Goal: Information Seeking & Learning: Check status

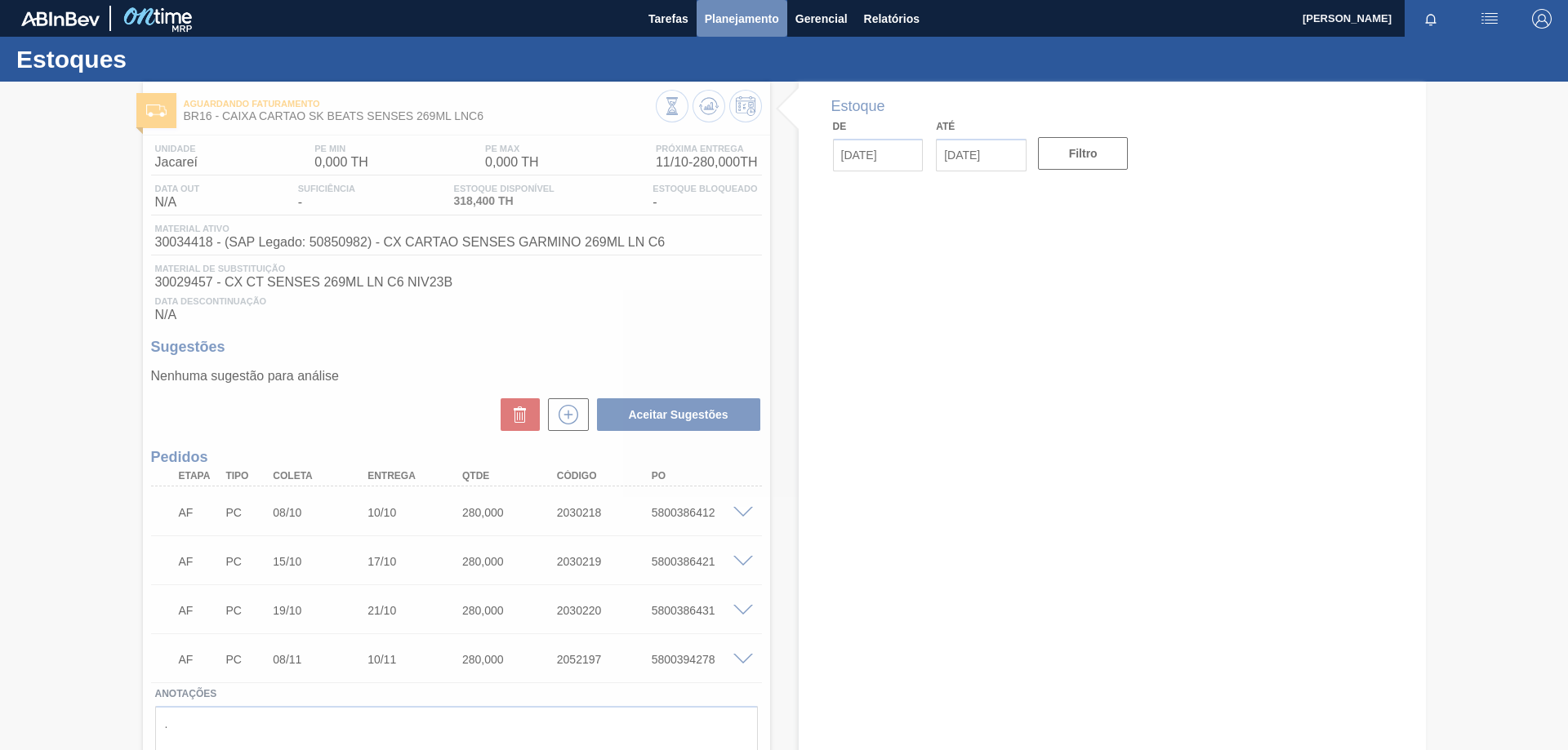
click at [736, 22] on span "Planejamento" at bounding box center [741, 18] width 75 height 19
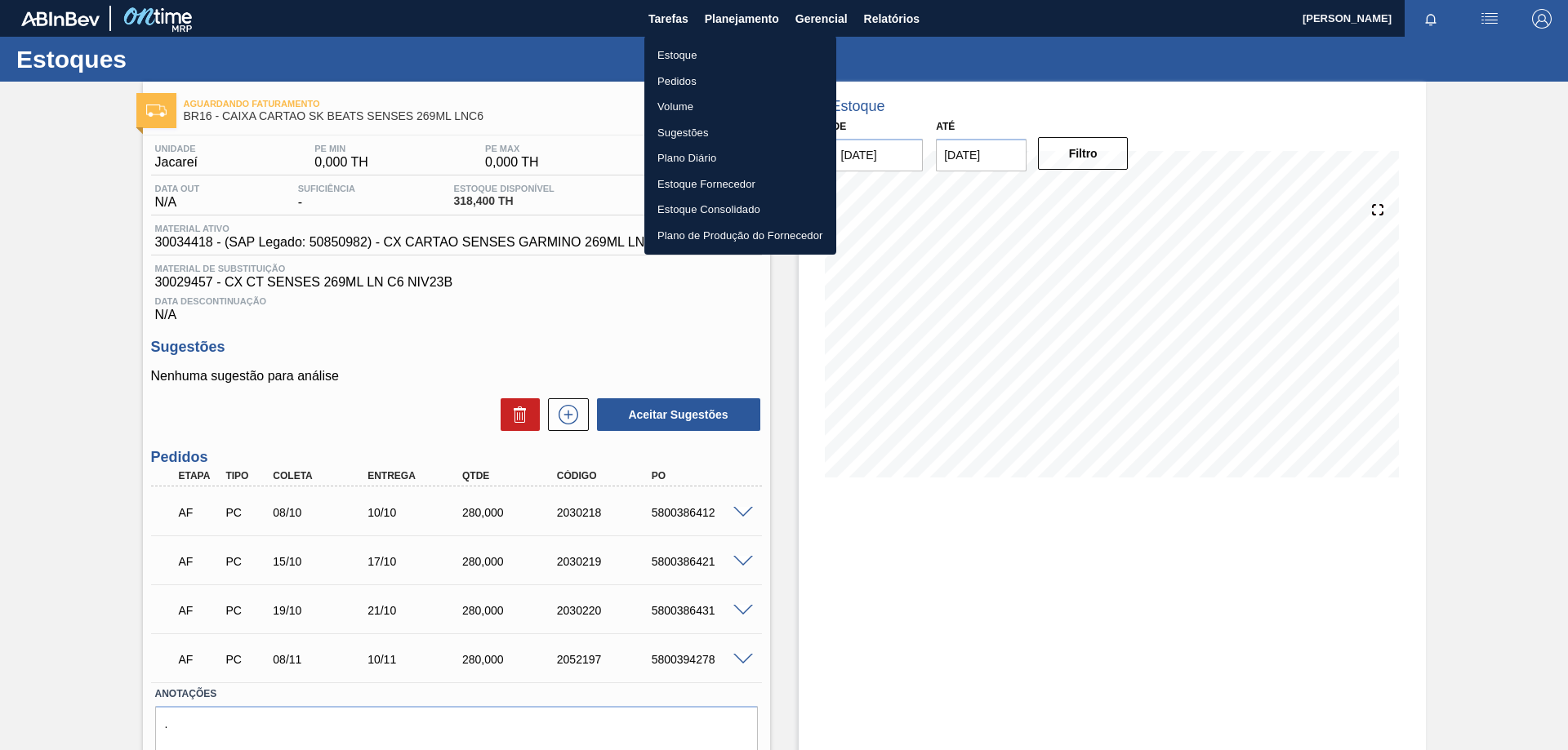
click at [688, 59] on li "Estoque" at bounding box center [740, 55] width 192 height 26
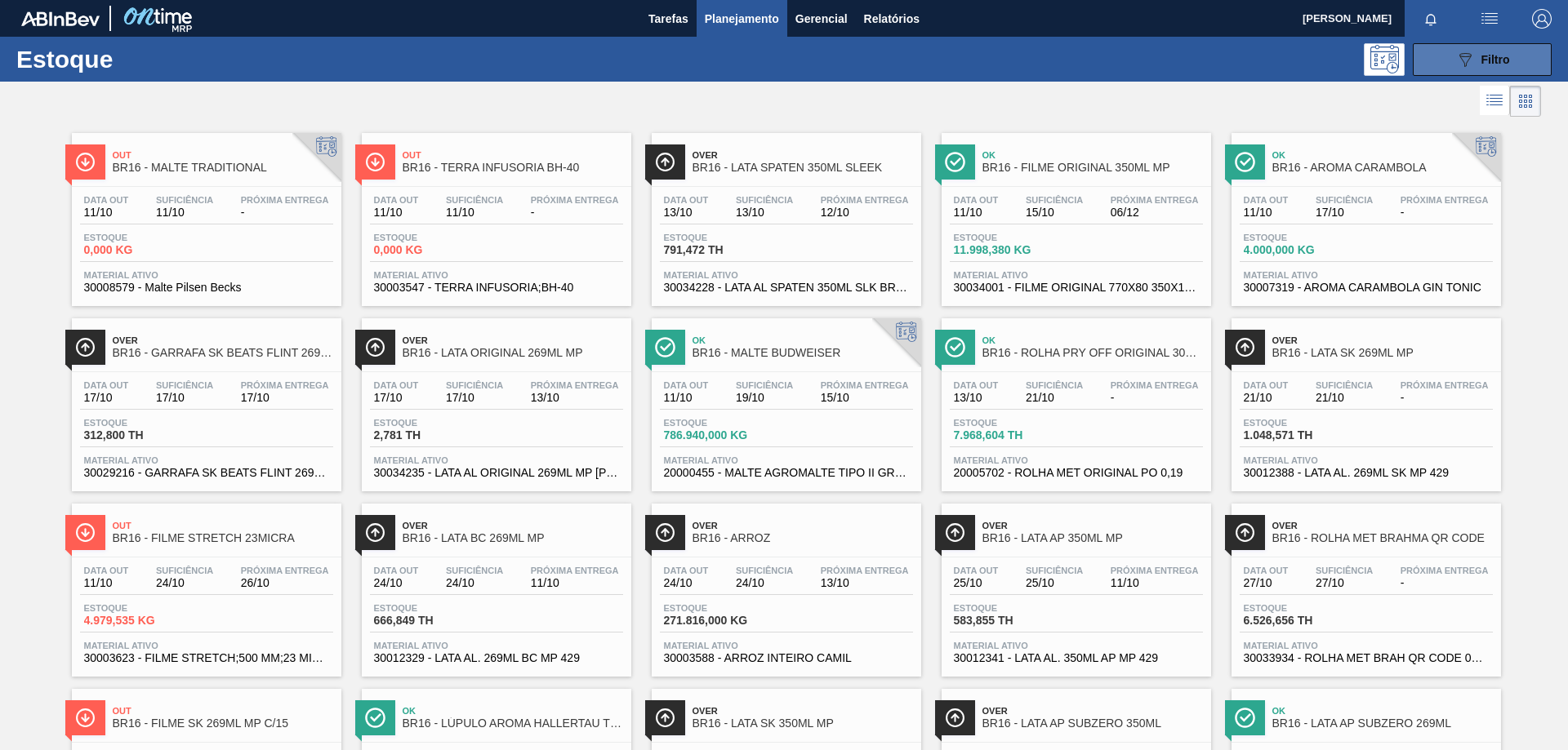
click at [1465, 54] on icon "089F7B8B-B2A5-4AFE-B5C0-19BA573D28AC" at bounding box center [1464, 59] width 19 height 19
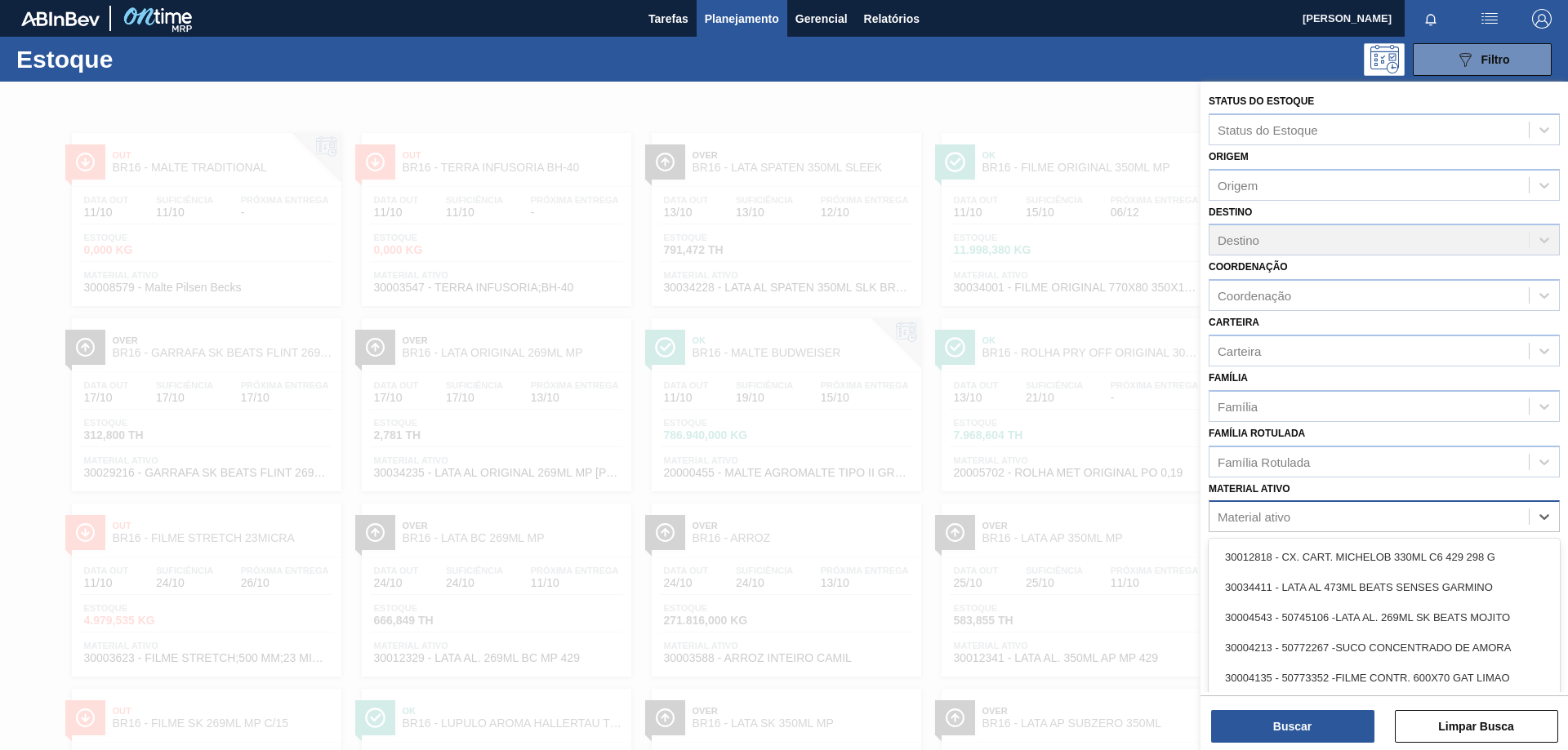
click at [1330, 519] on div "Material ativo" at bounding box center [1368, 517] width 319 height 23
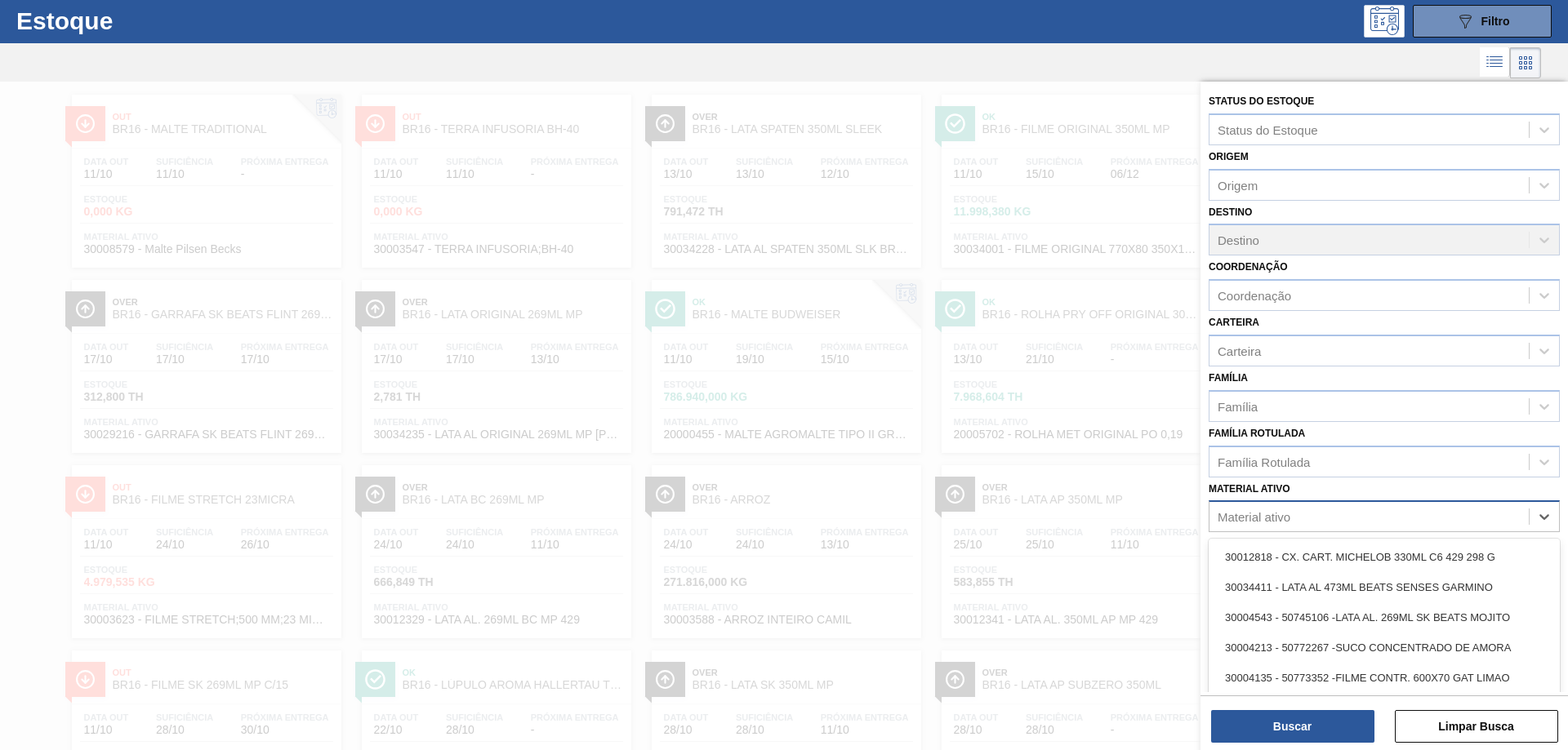
scroll to position [40, 0]
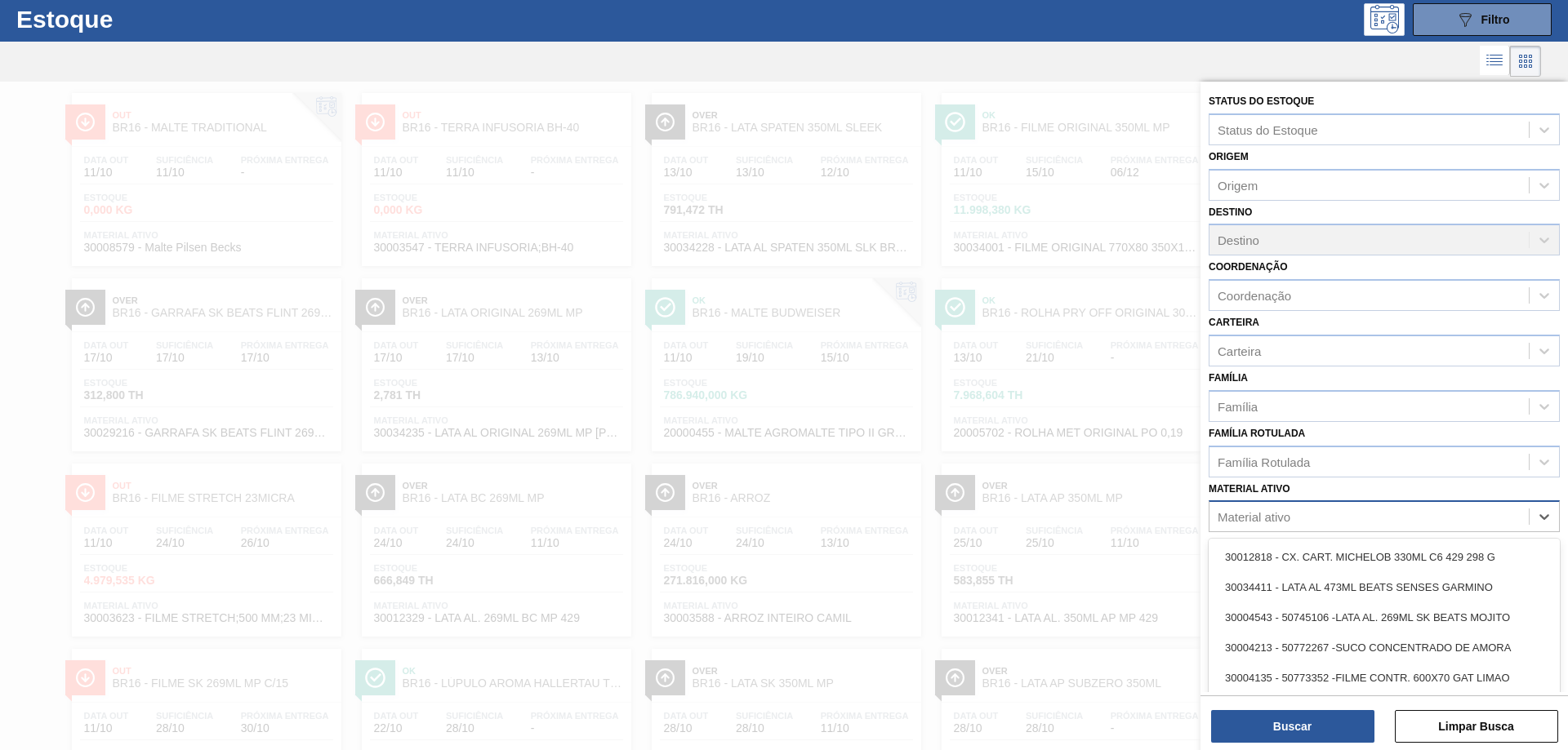
paste ativo "30003606"
type ativo "30003606"
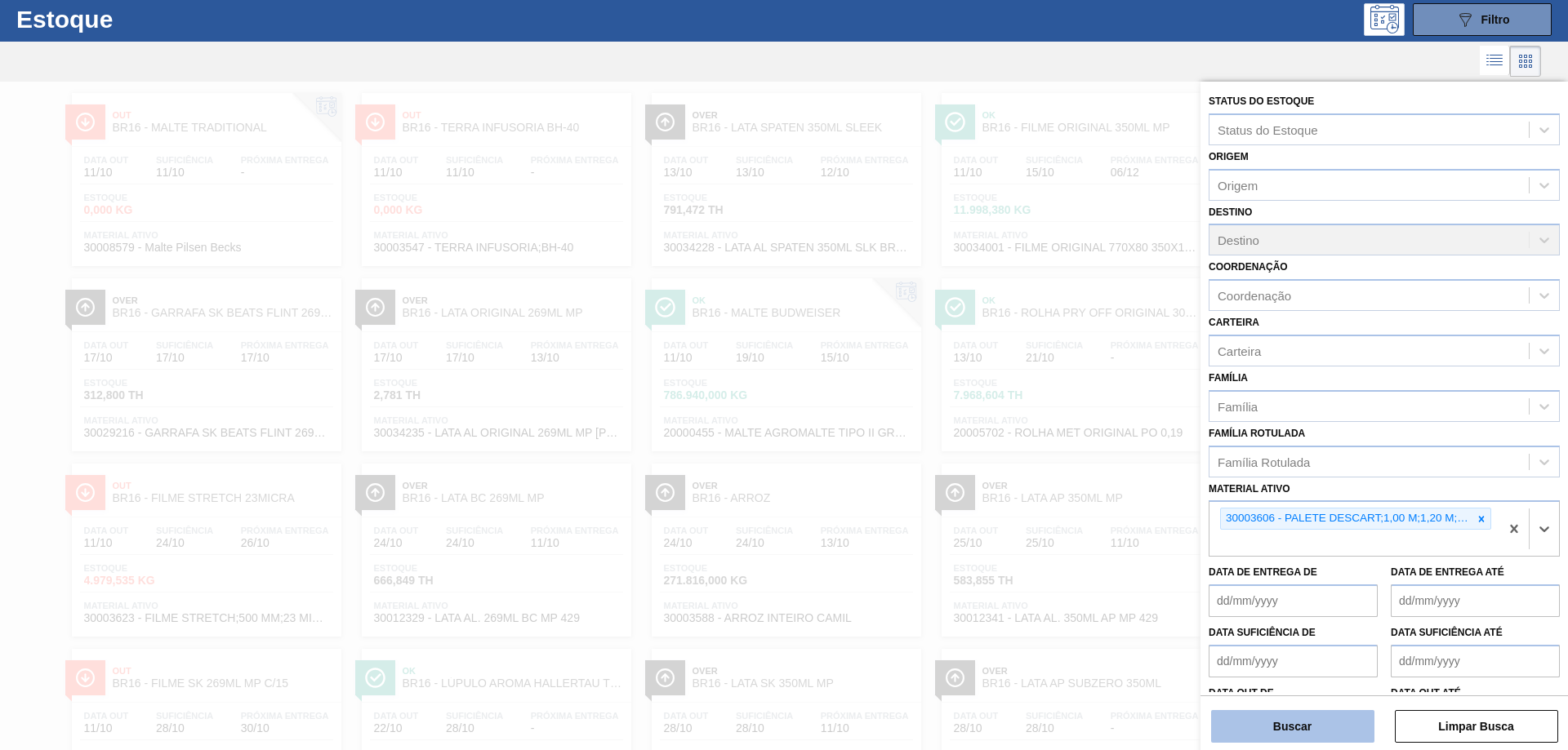
click at [1312, 729] on button "Buscar" at bounding box center [1292, 726] width 164 height 33
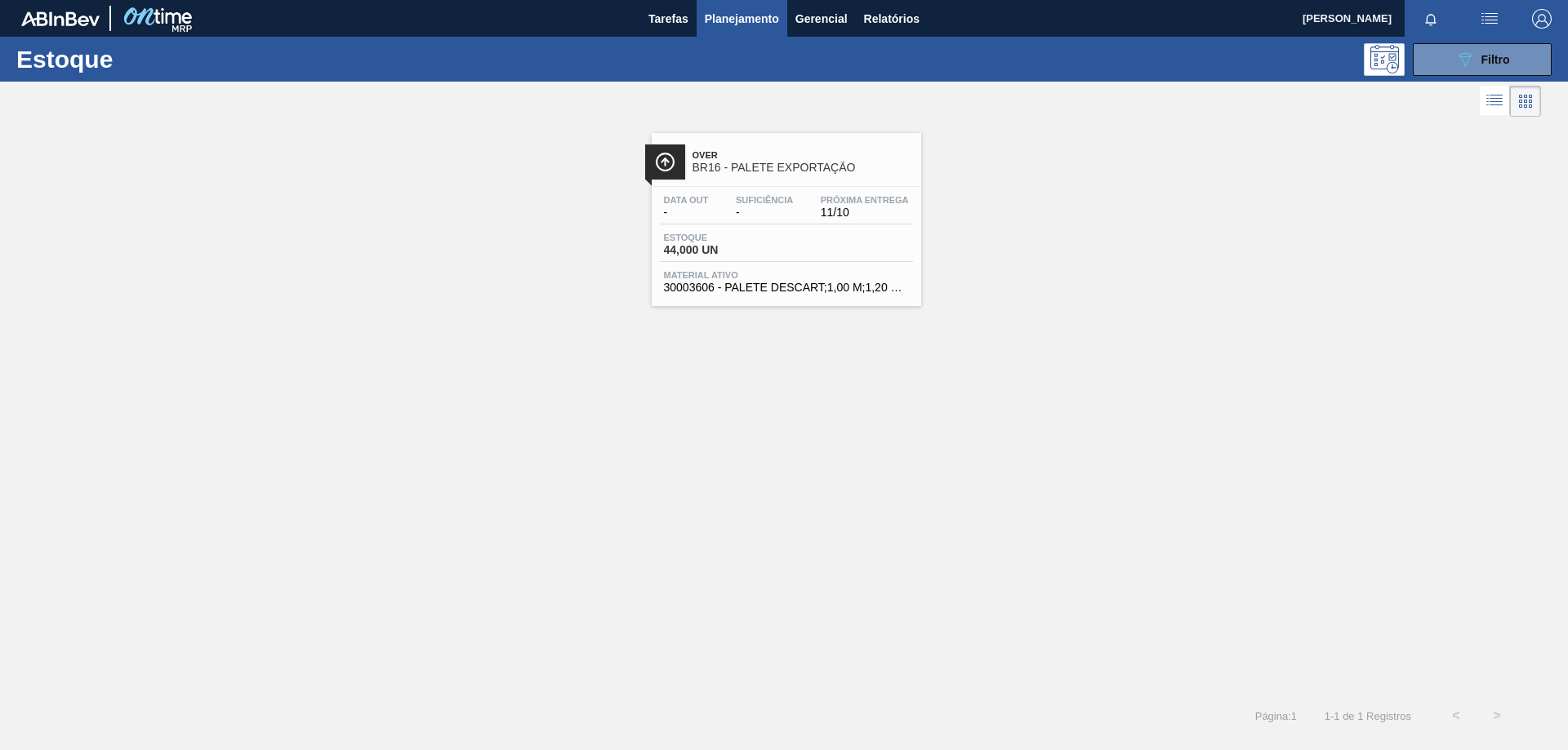
click at [828, 247] on div "Estoque 44,000 UN" at bounding box center [787, 247] width 253 height 29
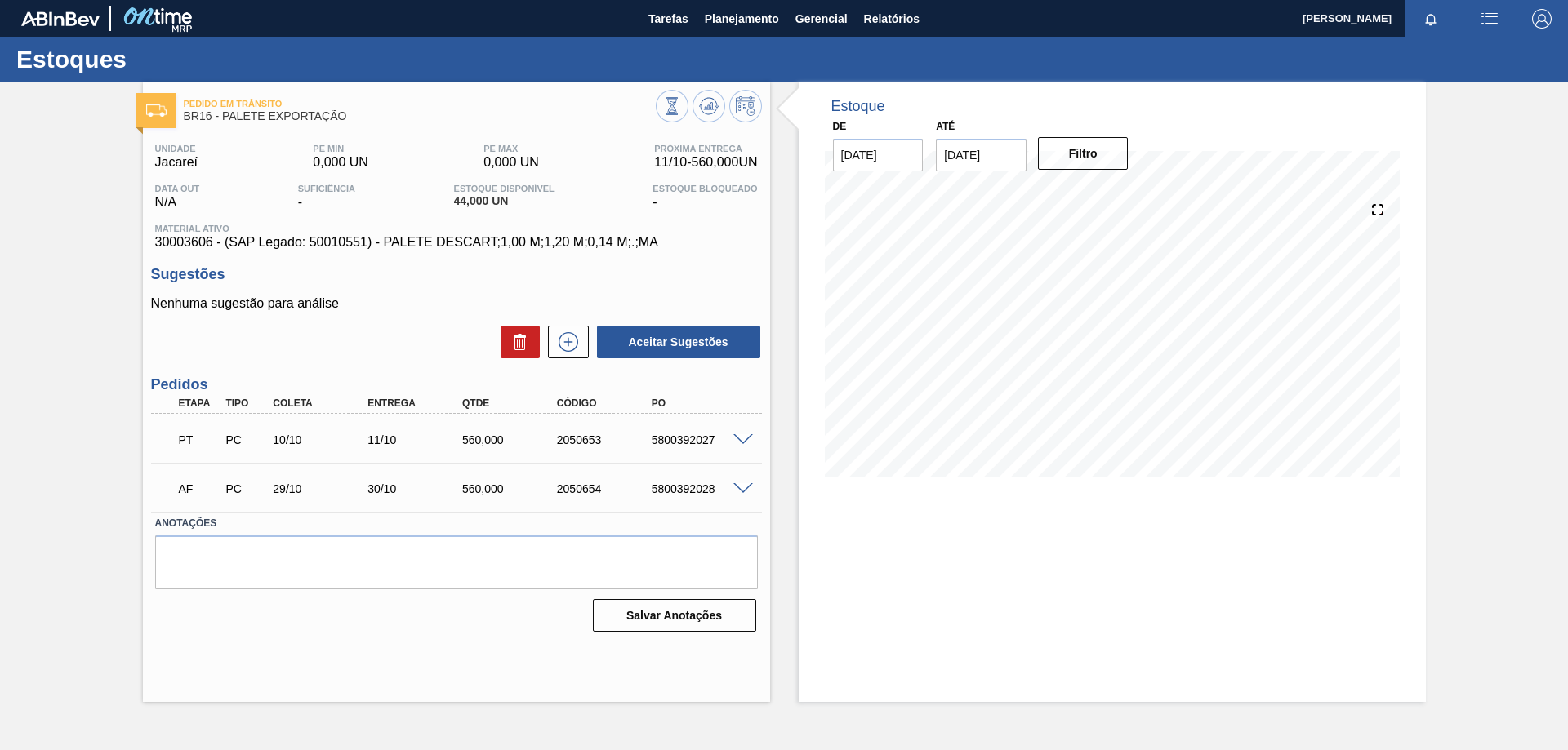
click at [1485, 15] on img "button" at bounding box center [1489, 18] width 19 height 19
click at [1493, 16] on div at bounding box center [784, 375] width 1568 height 750
click at [1493, 16] on img "button" at bounding box center [1489, 18] width 19 height 19
click at [731, 18] on div at bounding box center [784, 375] width 1568 height 750
click at [729, 16] on span "Planejamento" at bounding box center [741, 18] width 75 height 19
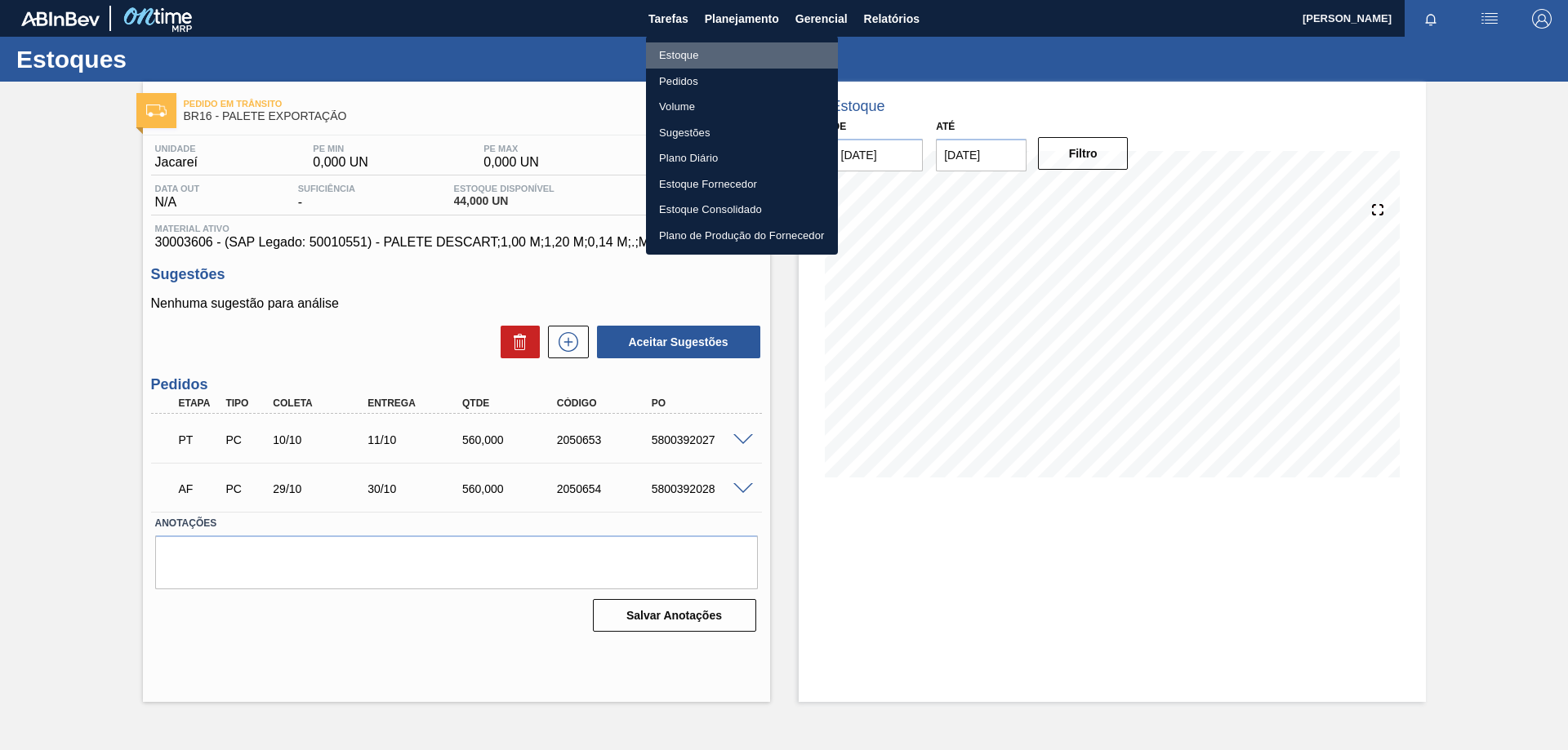
click at [682, 59] on li "Estoque" at bounding box center [741, 55] width 192 height 26
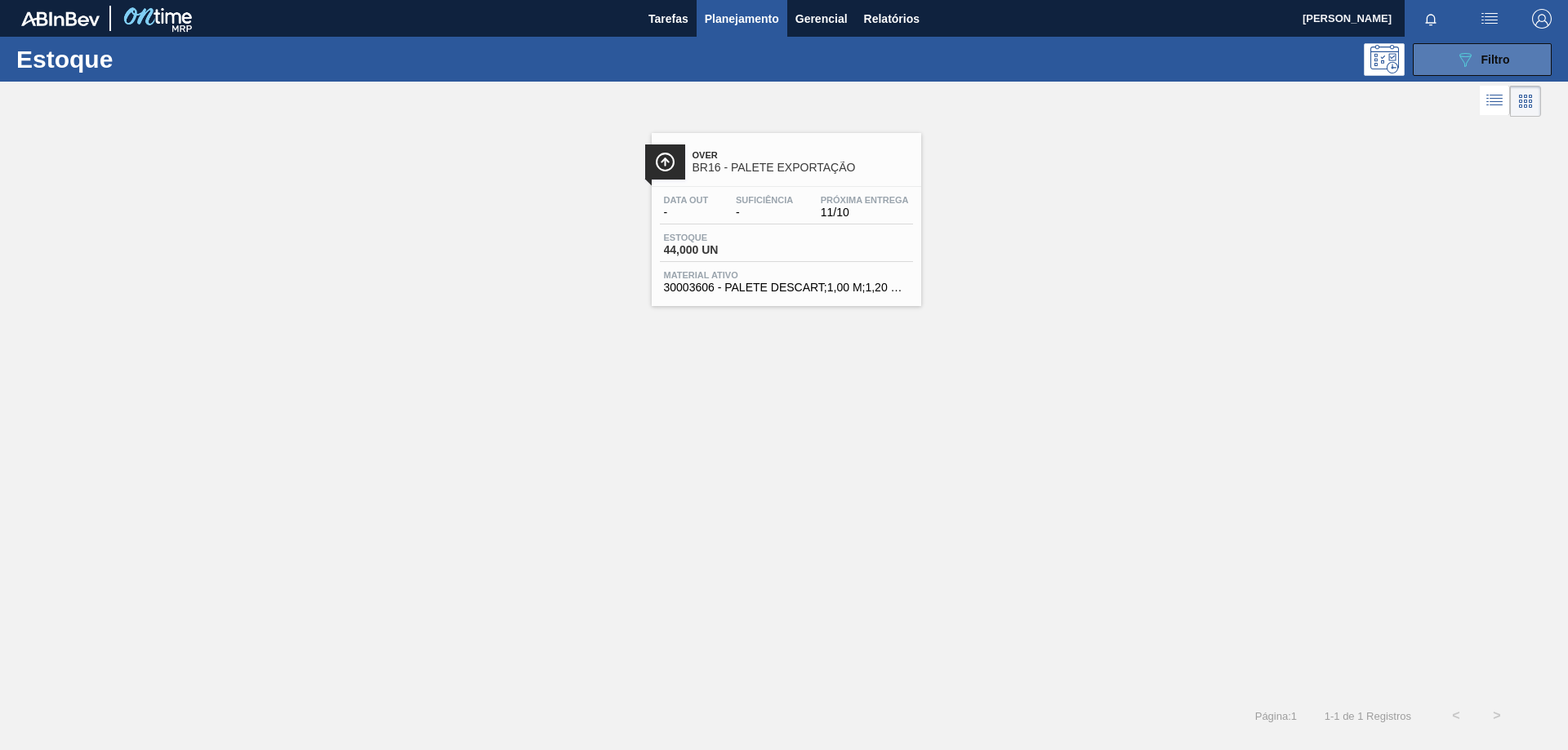
click at [1498, 46] on button "089F7B8B-B2A5-4AFE-B5C0-19BA573D28AC Filtro" at bounding box center [1482, 59] width 139 height 33
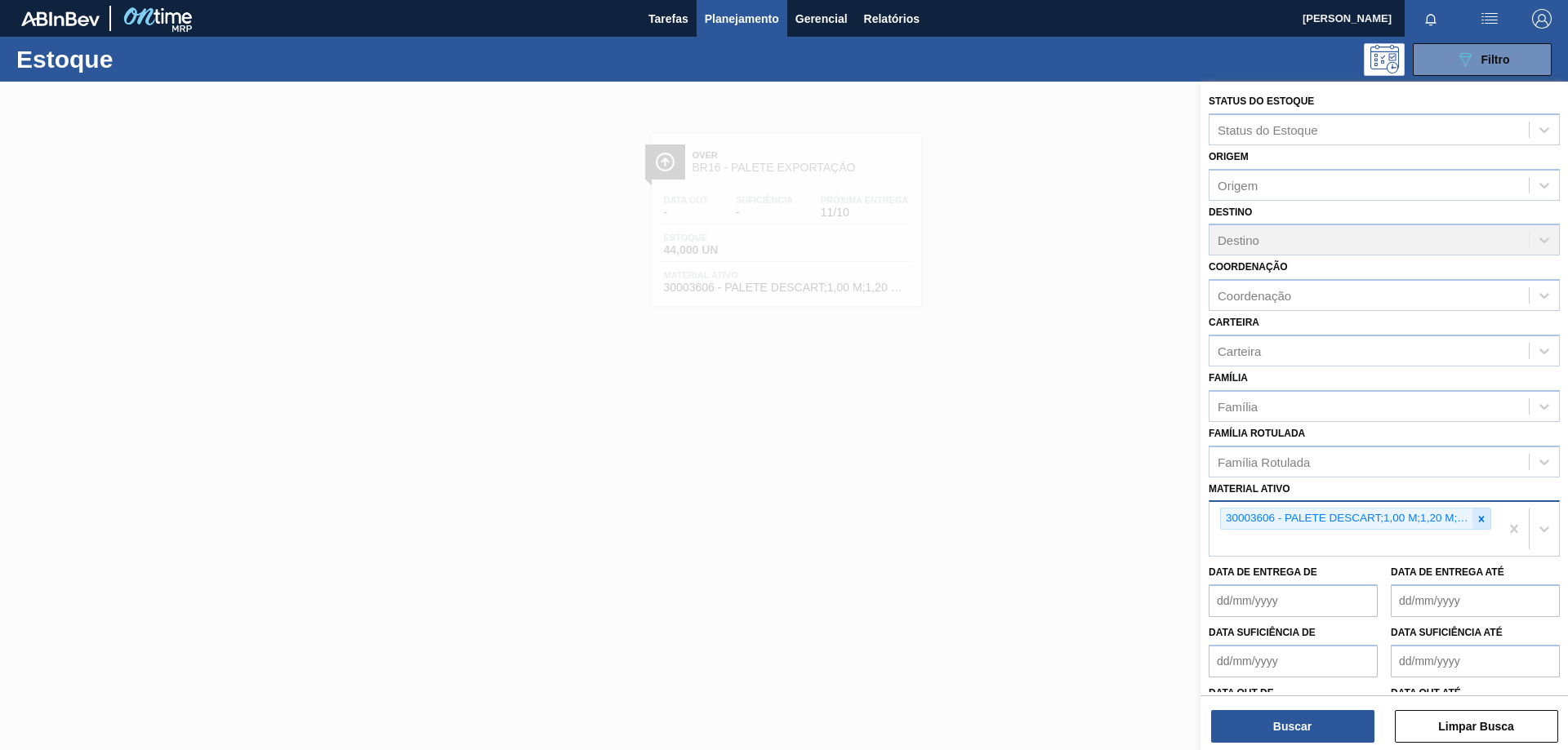
click at [1486, 515] on div at bounding box center [1481, 519] width 18 height 20
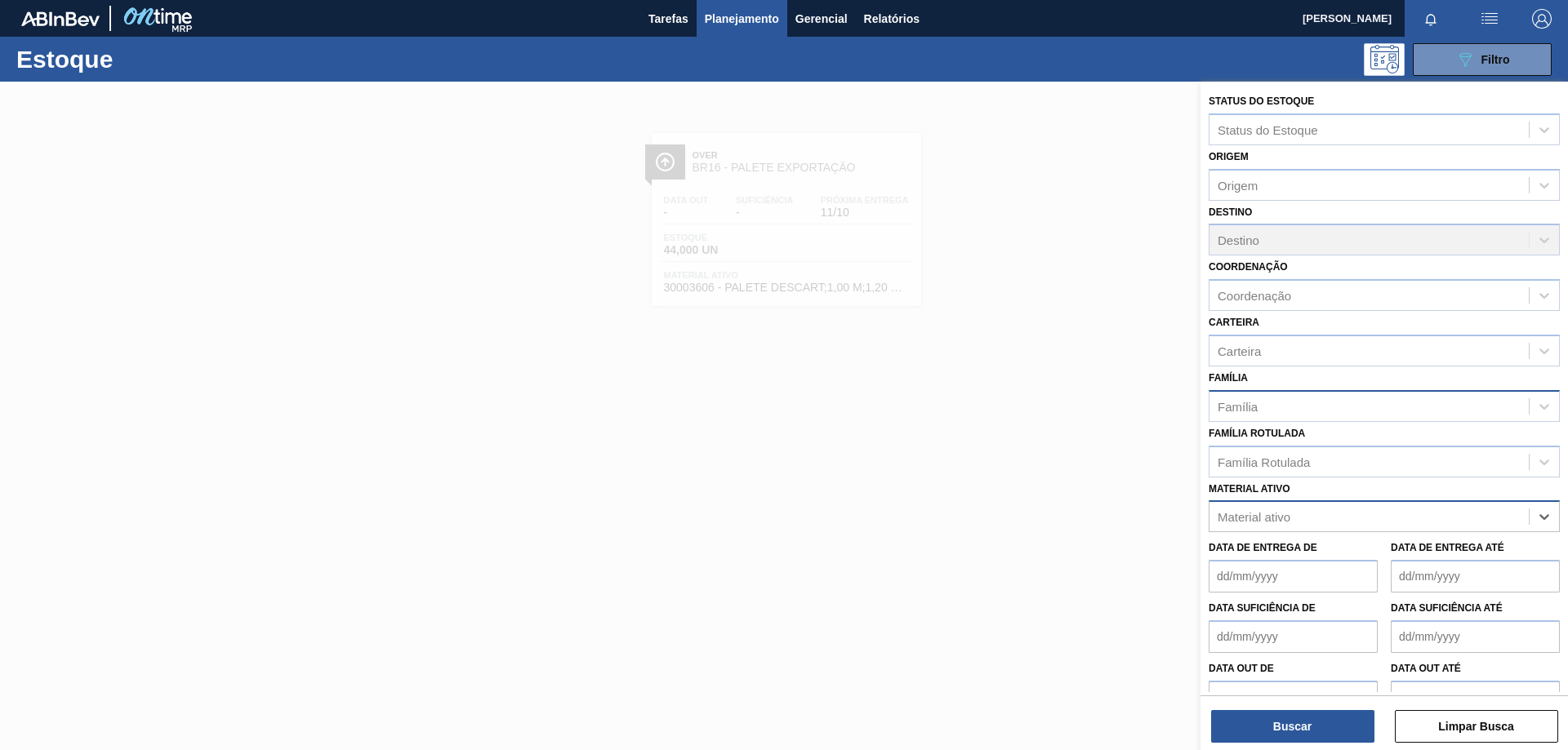
paste ativo "30009264"
type ativo "30009264"
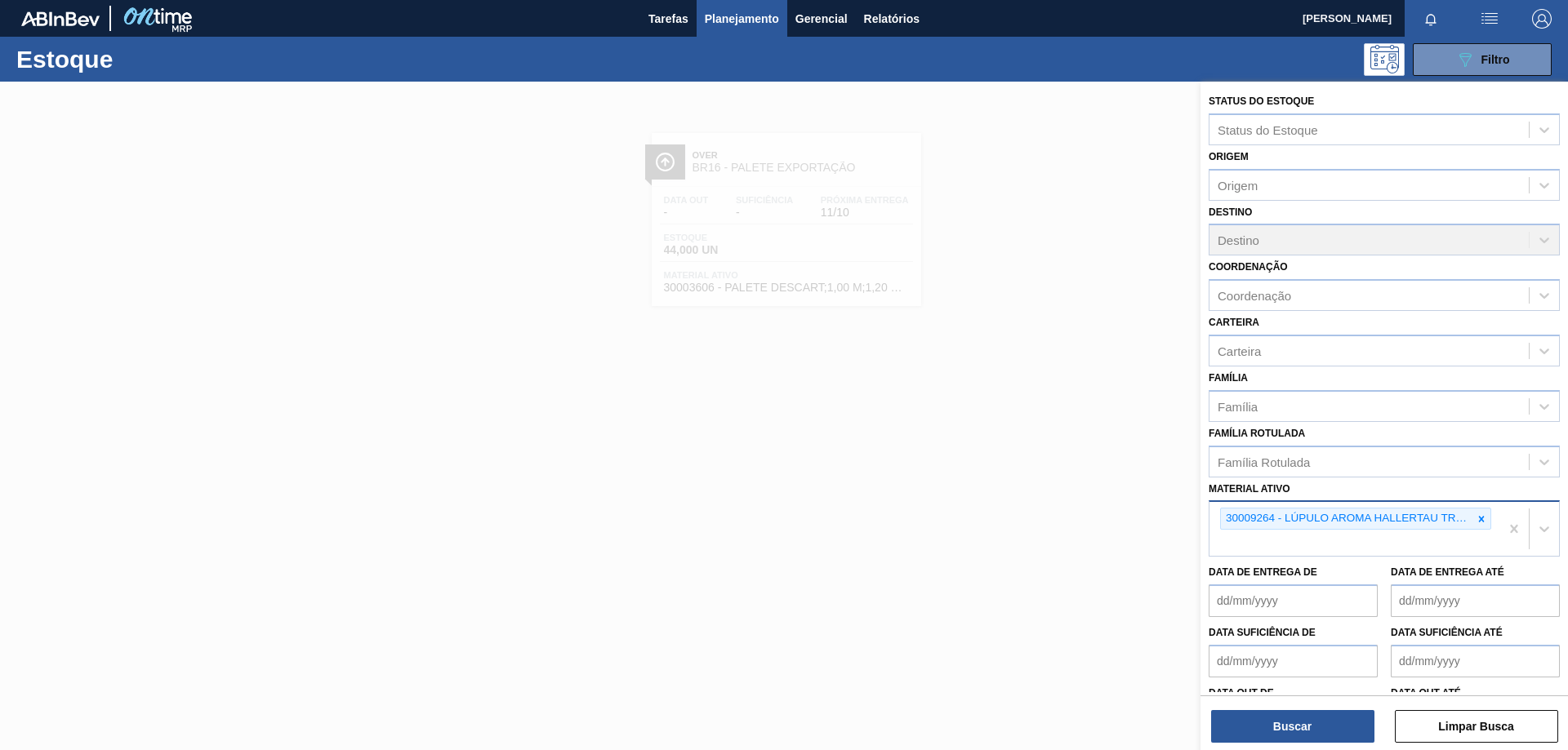
click at [1329, 742] on div "Status do Estoque Status do Estoque Origem Origem Destino Destino Coordenação C…" at bounding box center [1384, 417] width 367 height 672
click at [1324, 732] on button "Buscar" at bounding box center [1292, 726] width 164 height 33
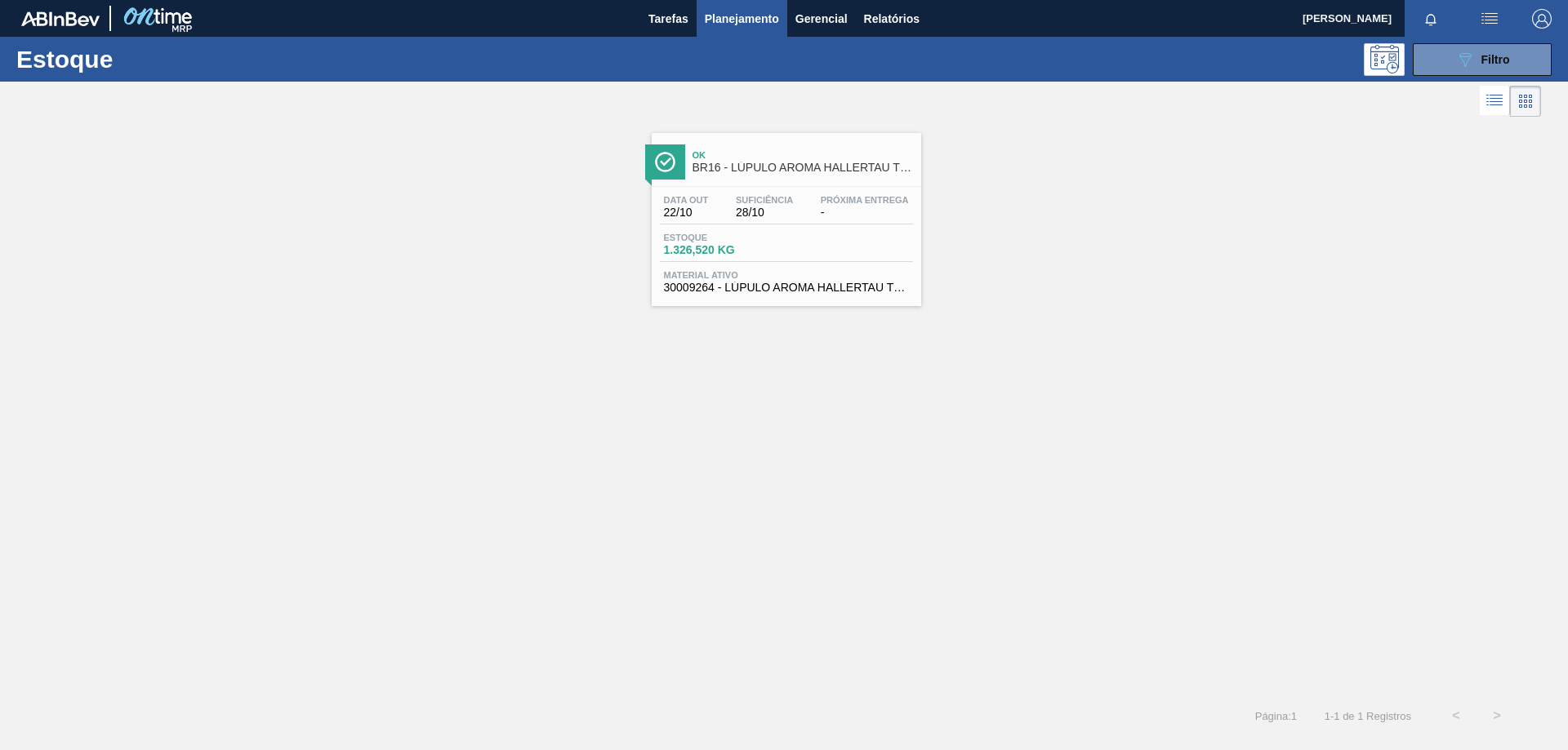
click at [854, 240] on div "Estoque 1.326,520 KG" at bounding box center [787, 247] width 253 height 29
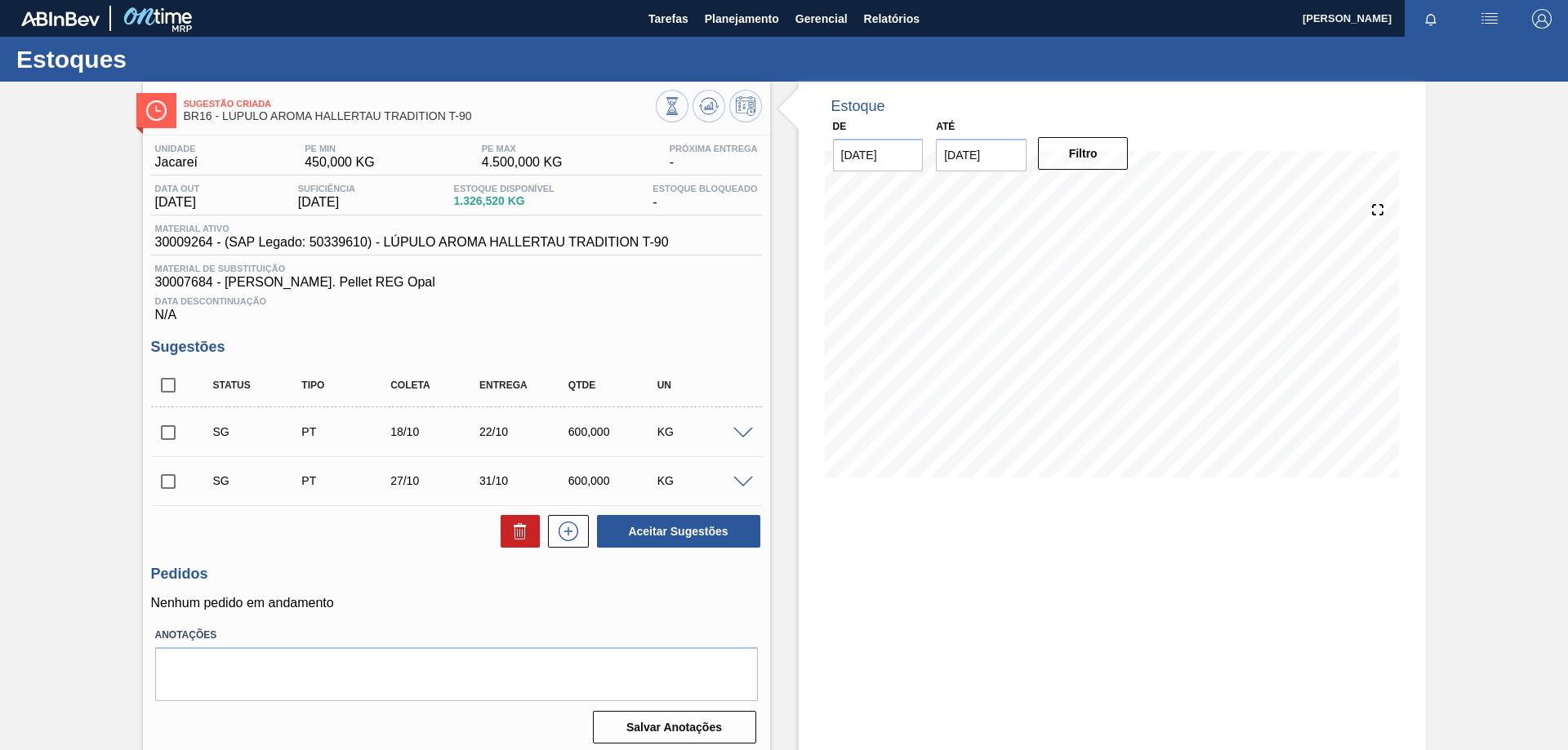
scroll to position [8, 0]
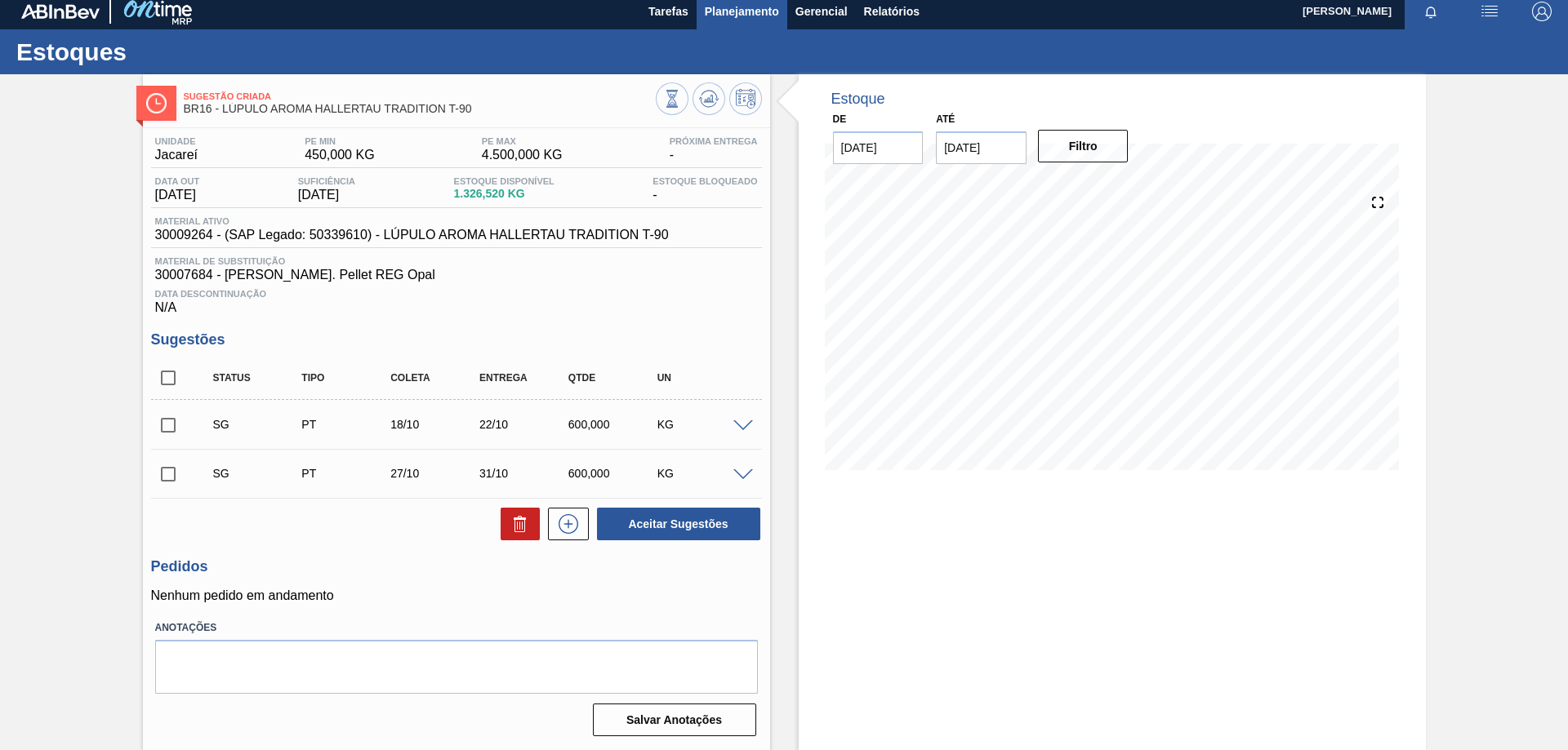
click at [742, 7] on span "Planejamento" at bounding box center [741, 11] width 75 height 19
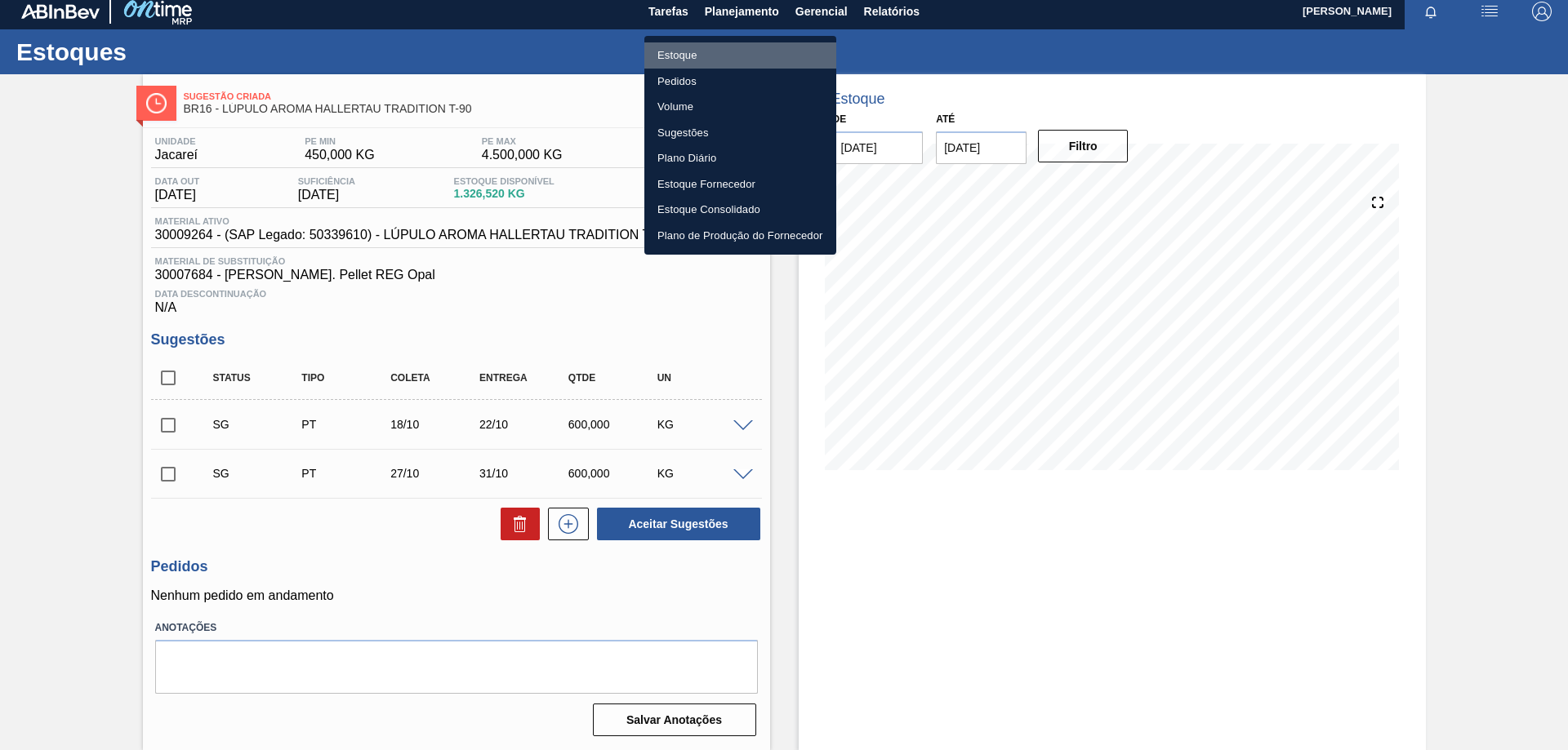
click at [668, 59] on li "Estoque" at bounding box center [740, 55] width 192 height 26
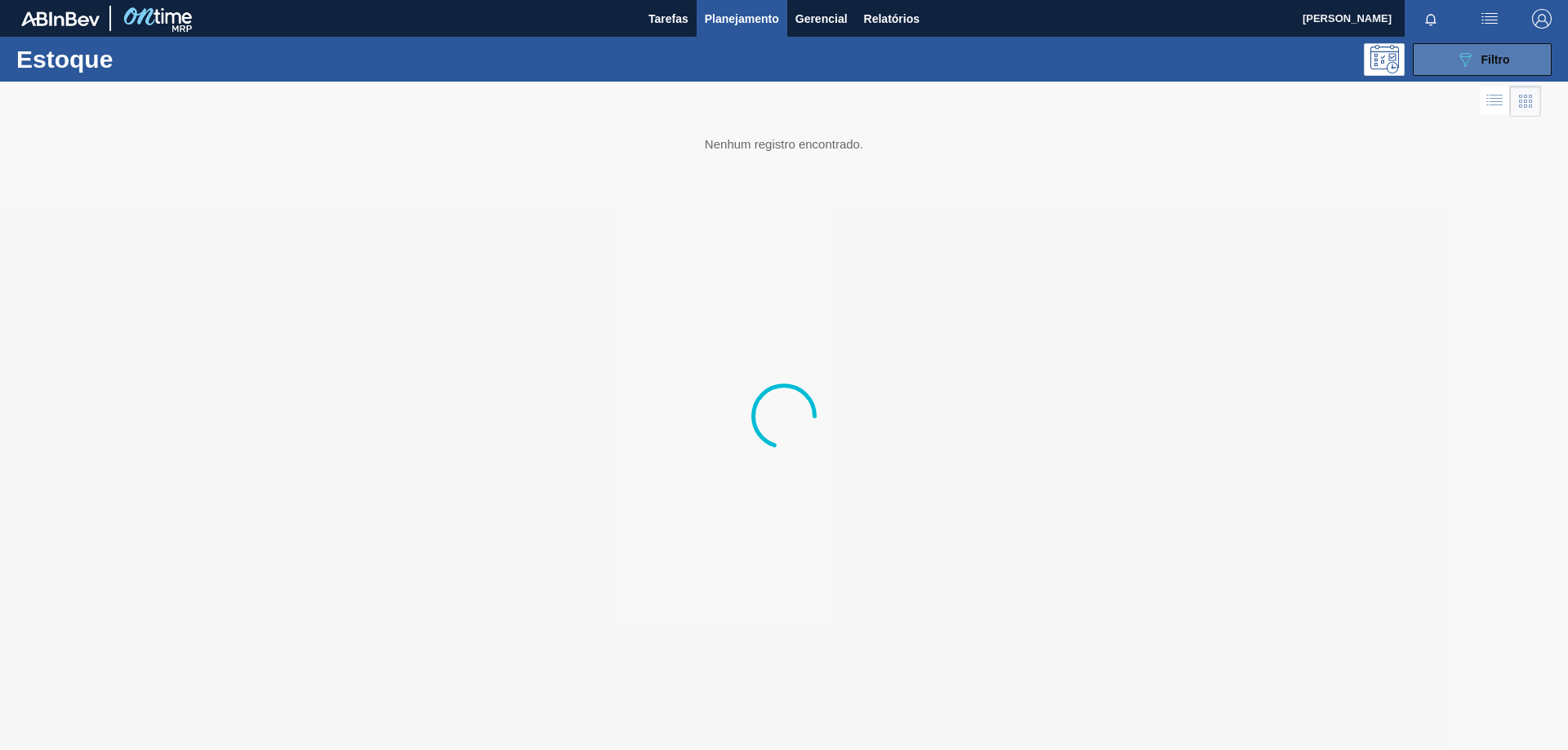
click at [1426, 61] on button "089F7B8B-B2A5-4AFE-B5C0-19BA573D28AC Filtro" at bounding box center [1482, 59] width 139 height 33
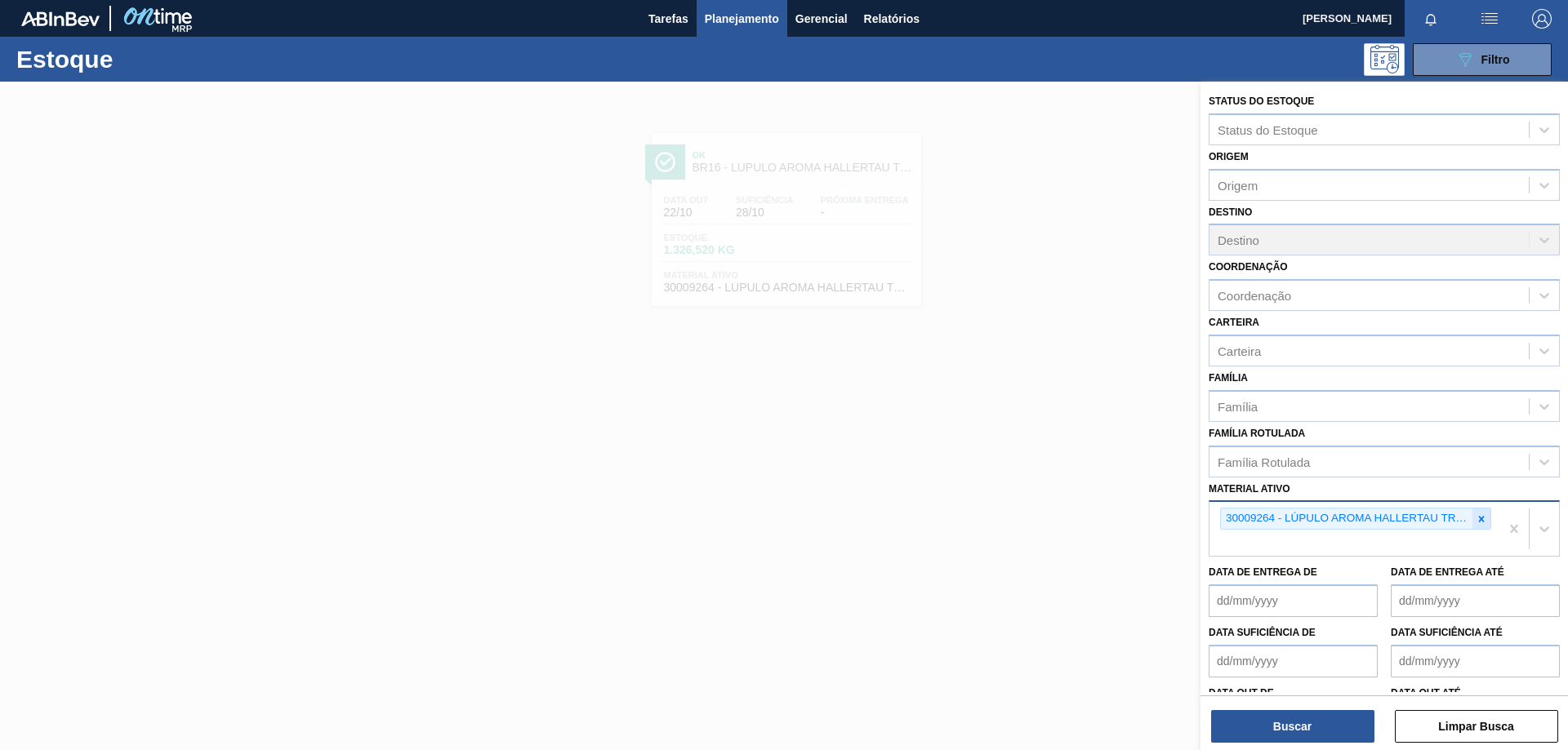
click at [1481, 524] on icon at bounding box center [1482, 520] width 12 height 12
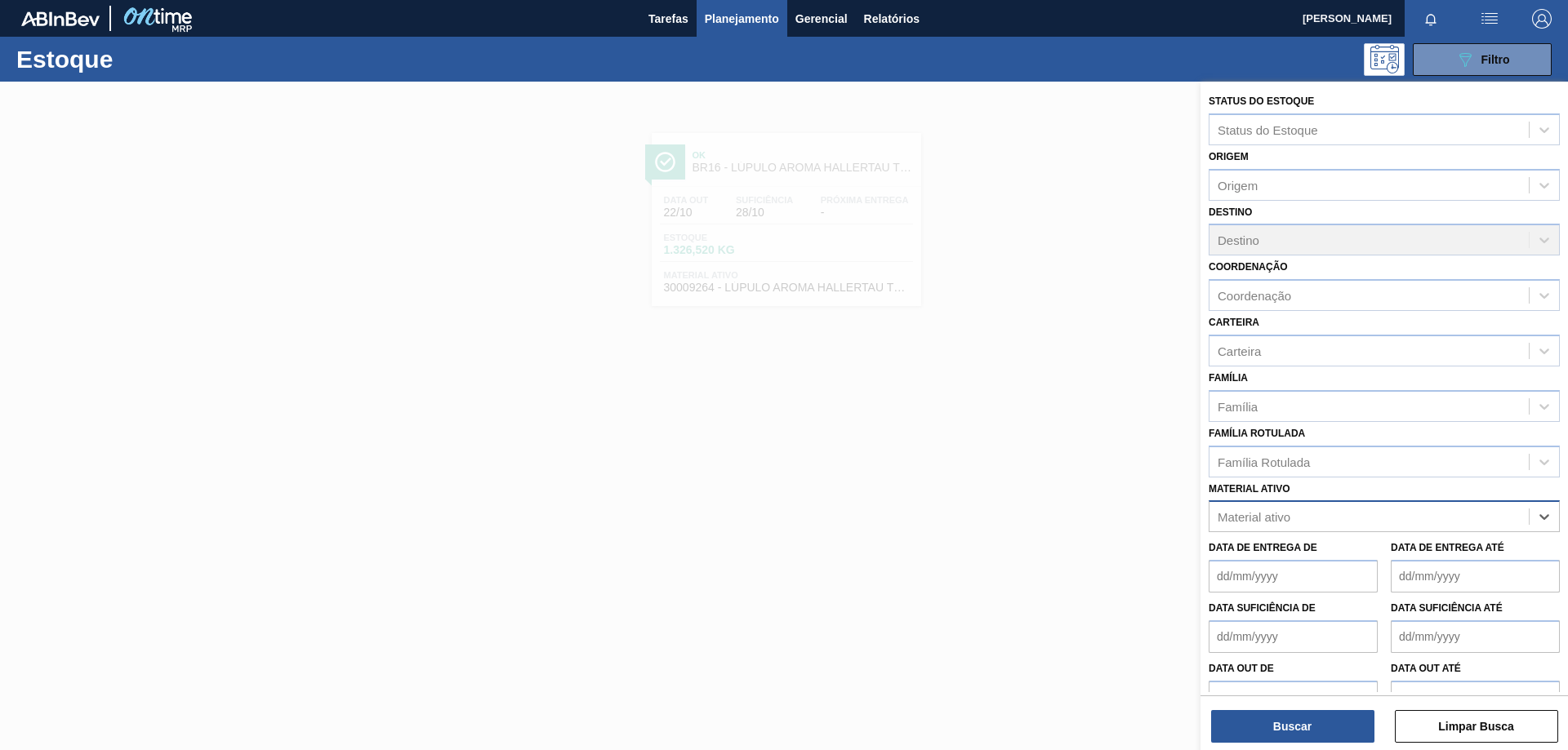
paste ativo "30003583"
type ativo "30003583"
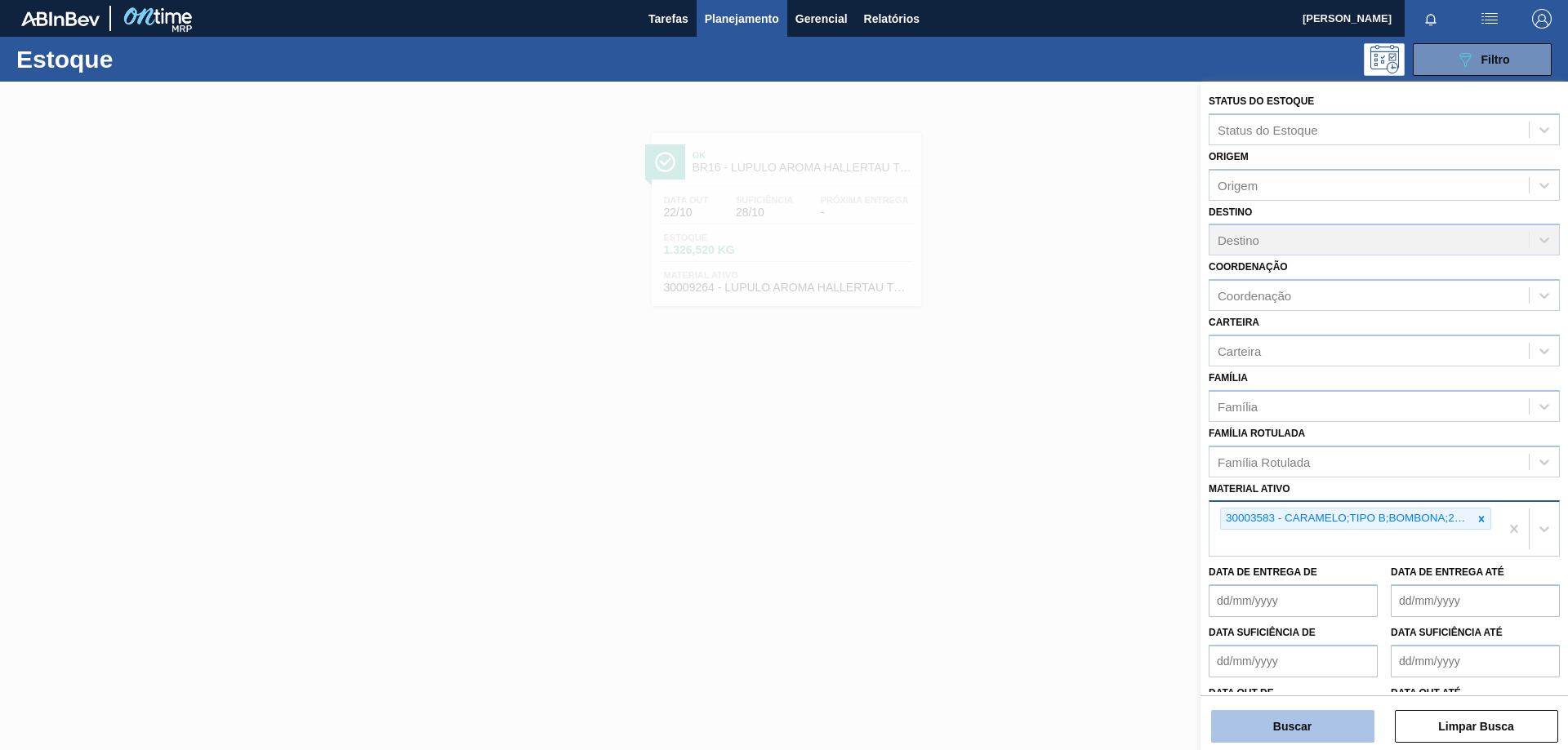
click at [1315, 732] on button "Buscar" at bounding box center [1292, 726] width 164 height 33
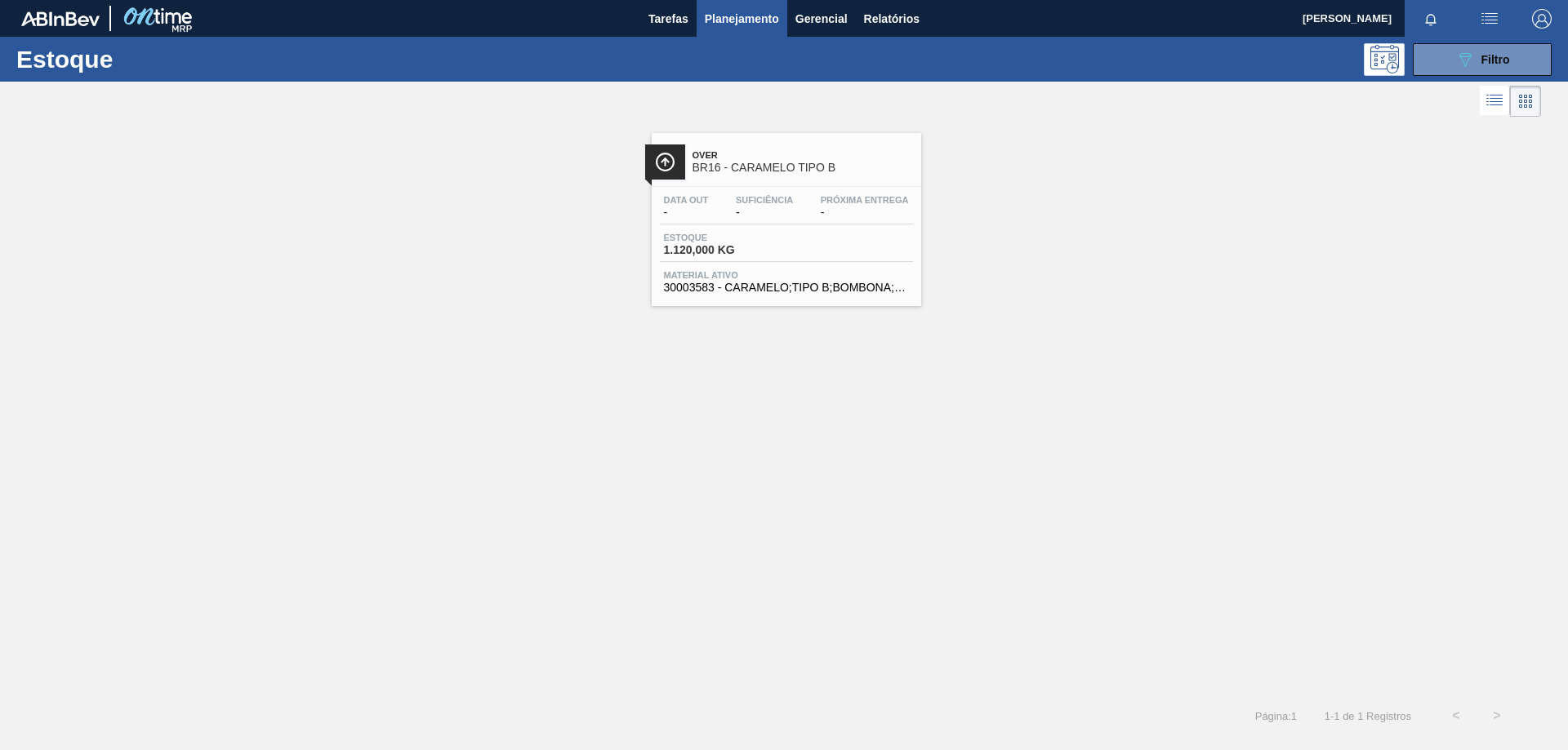
click at [864, 250] on div "Estoque 1.120,000 KG" at bounding box center [787, 247] width 253 height 29
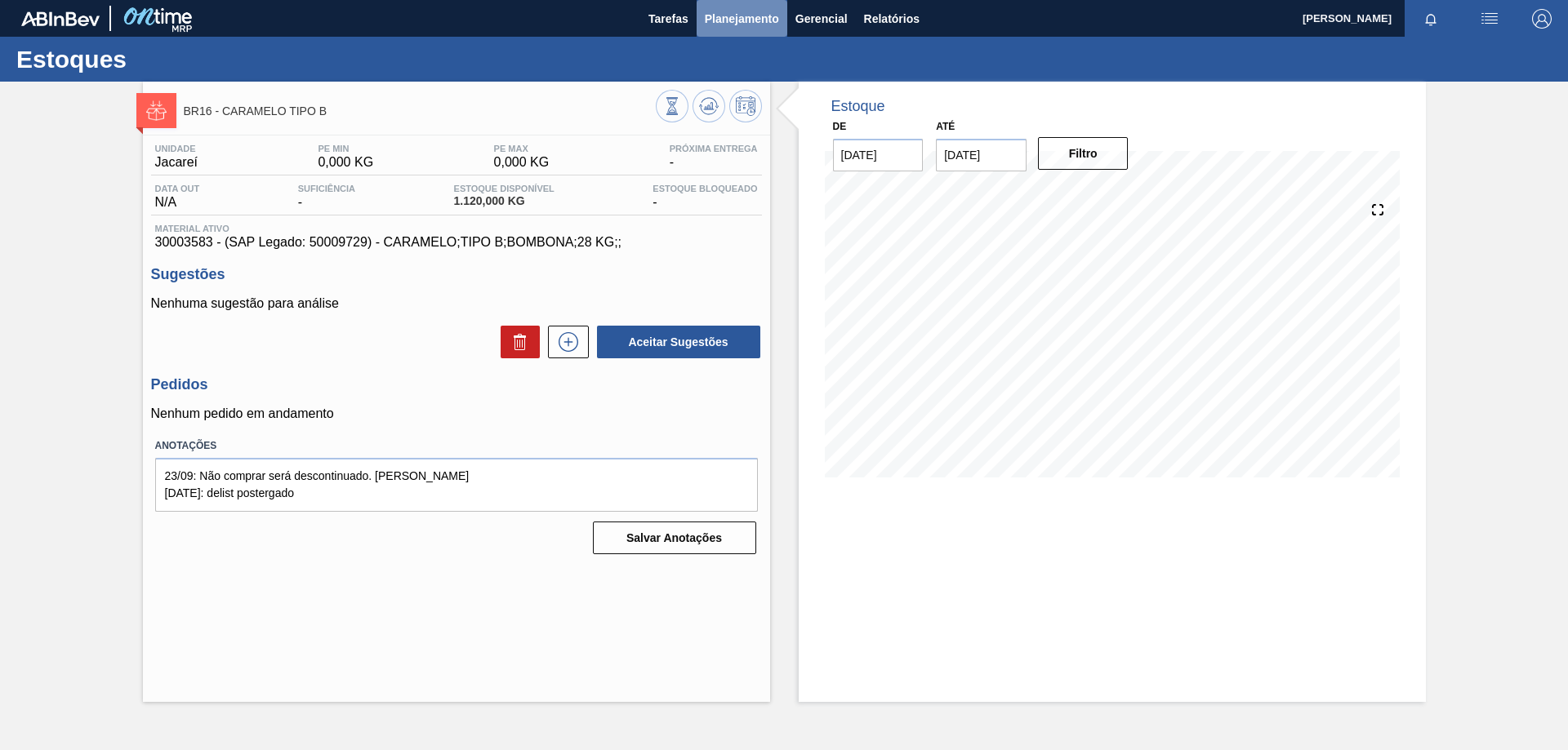
click at [751, 23] on span "Planejamento" at bounding box center [741, 18] width 75 height 19
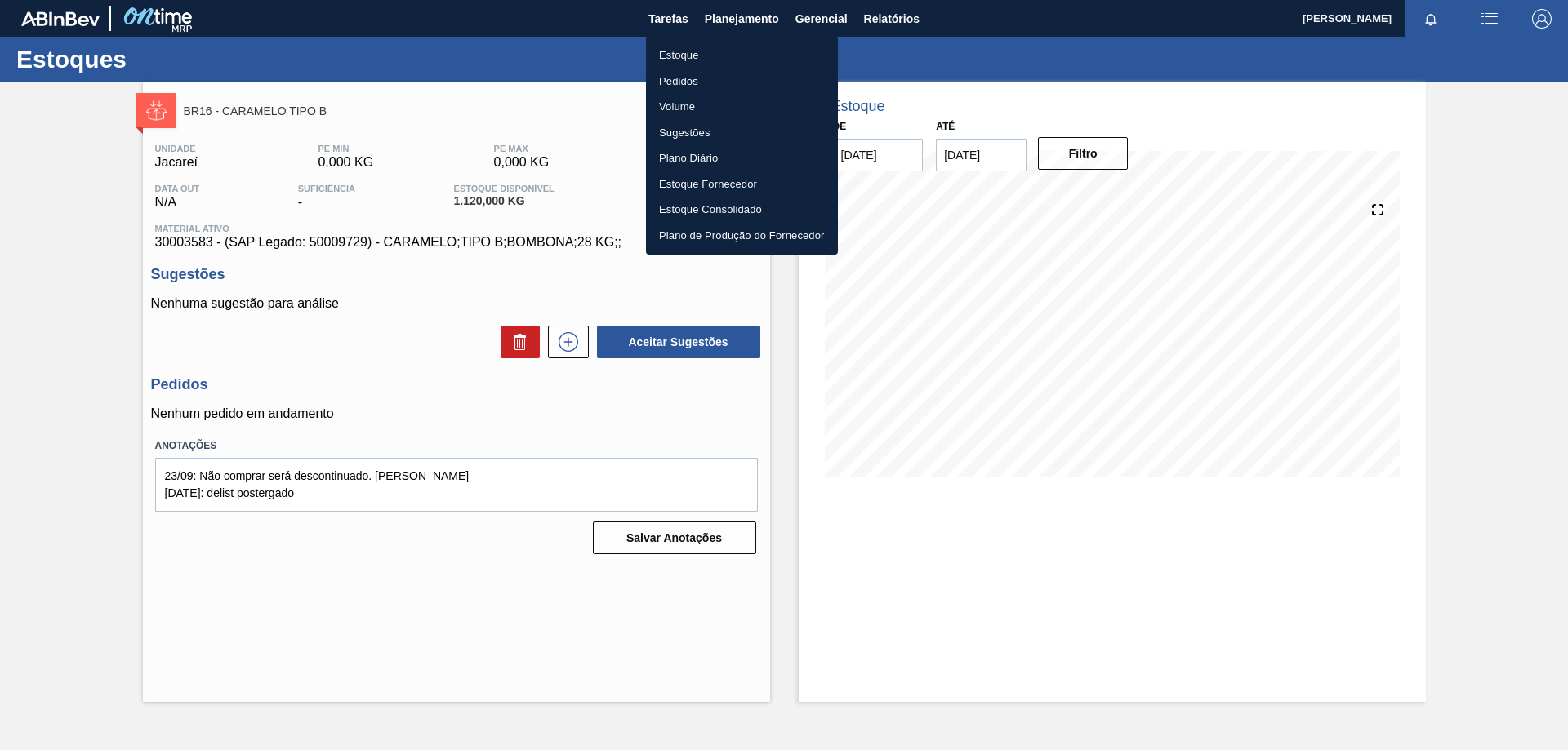
click at [694, 54] on li "Estoque" at bounding box center [741, 55] width 192 height 26
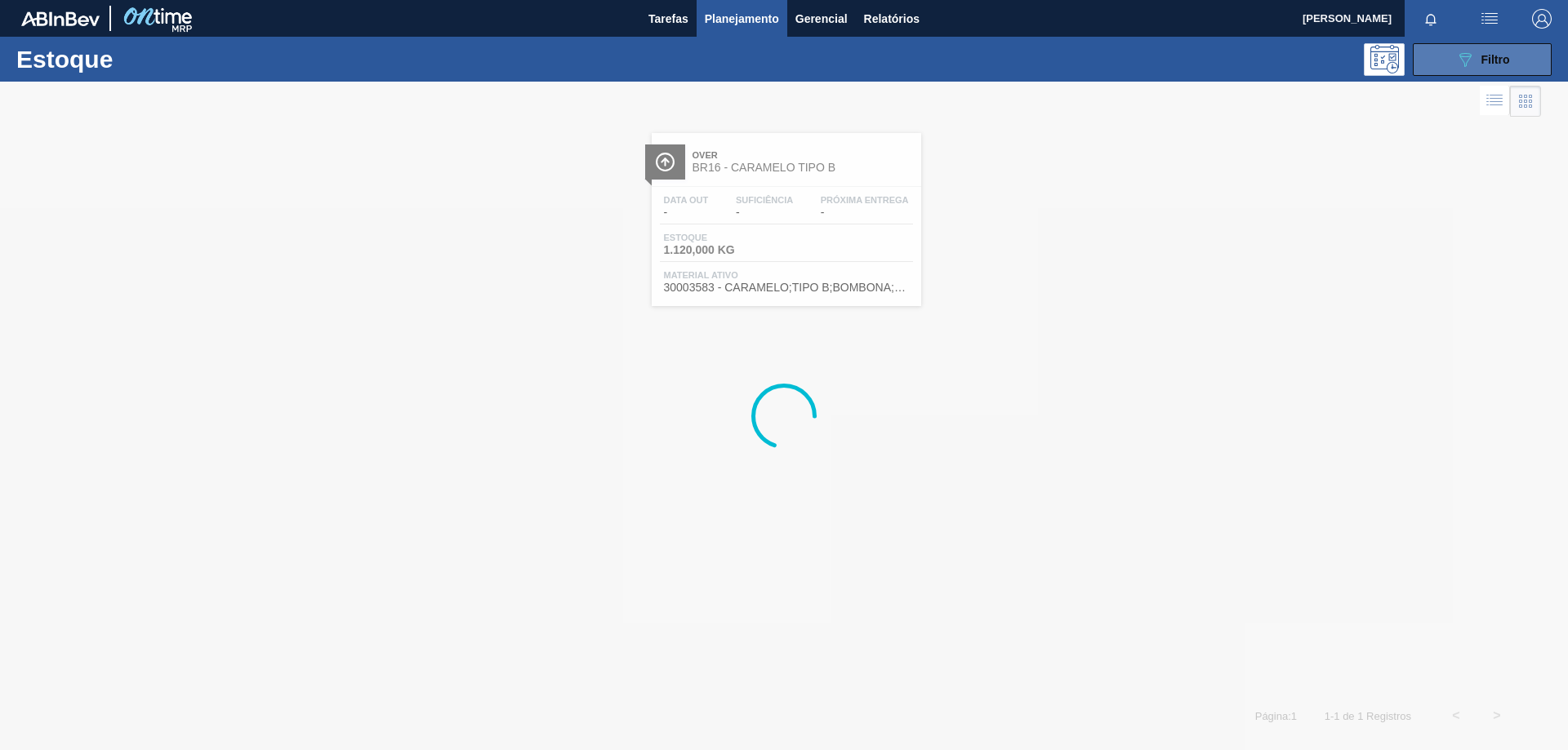
click at [1487, 61] on span "Filtro" at bounding box center [1496, 59] width 29 height 13
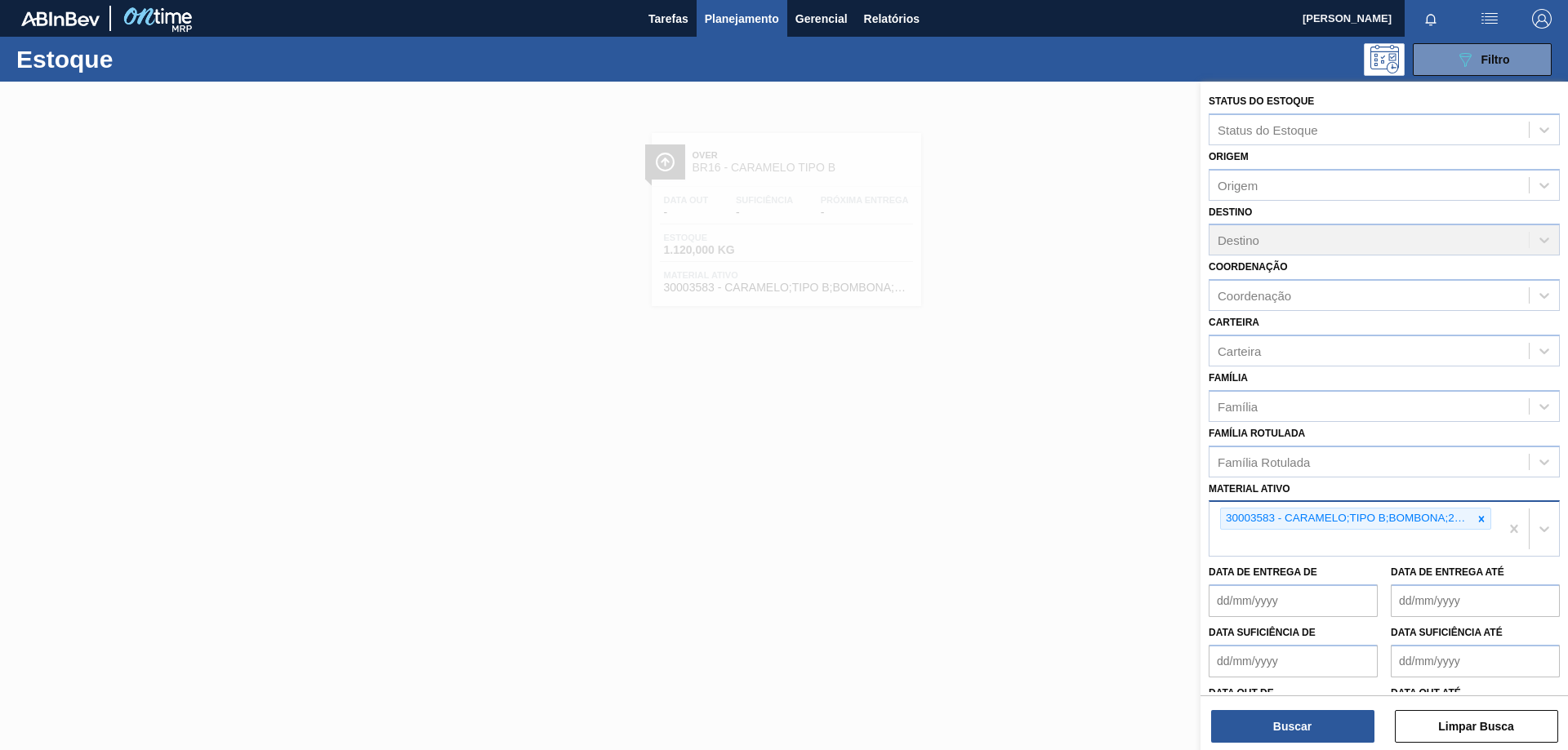
click at [1482, 517] on icon at bounding box center [1482, 520] width 12 height 12
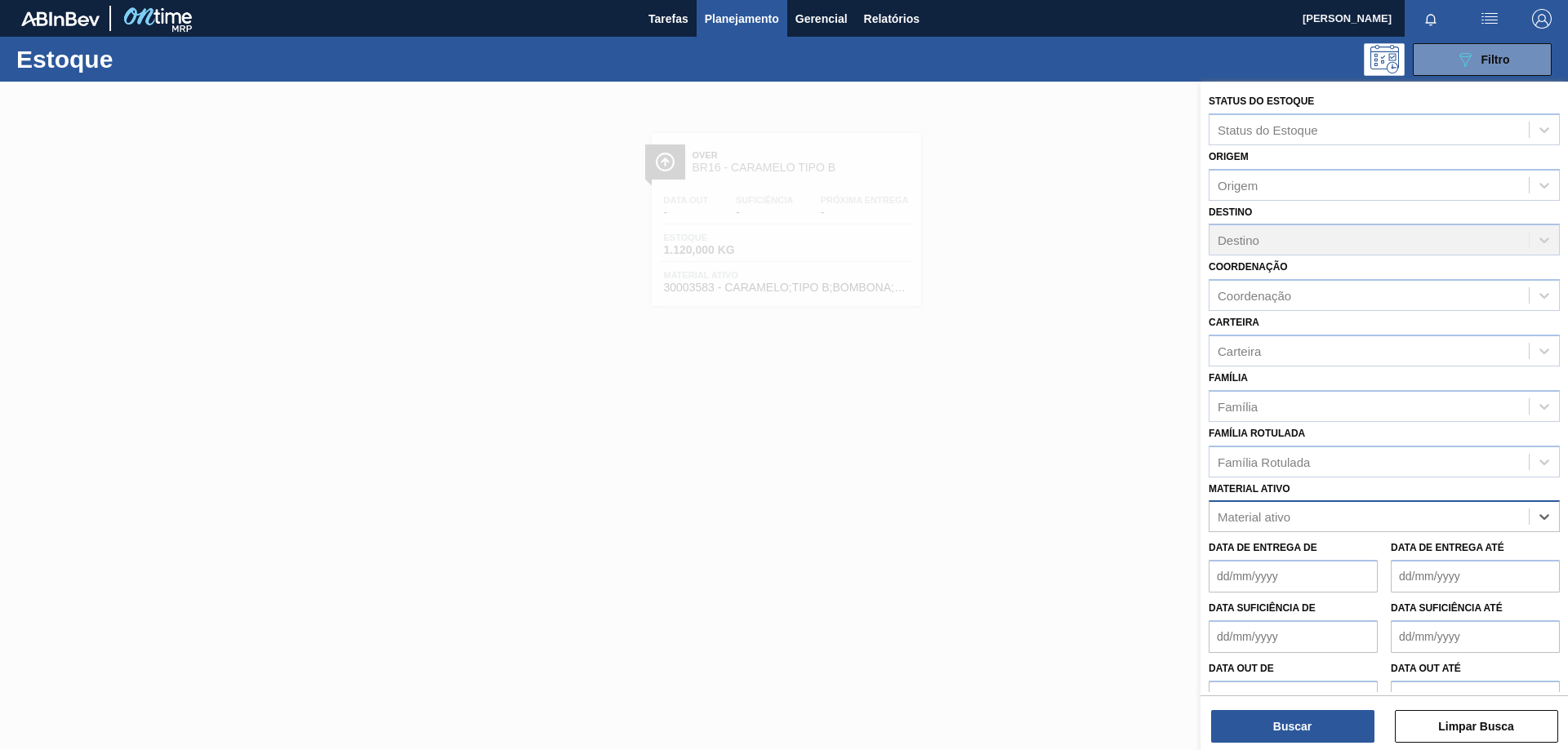
paste ativo "30034110"
type ativo "30034110"
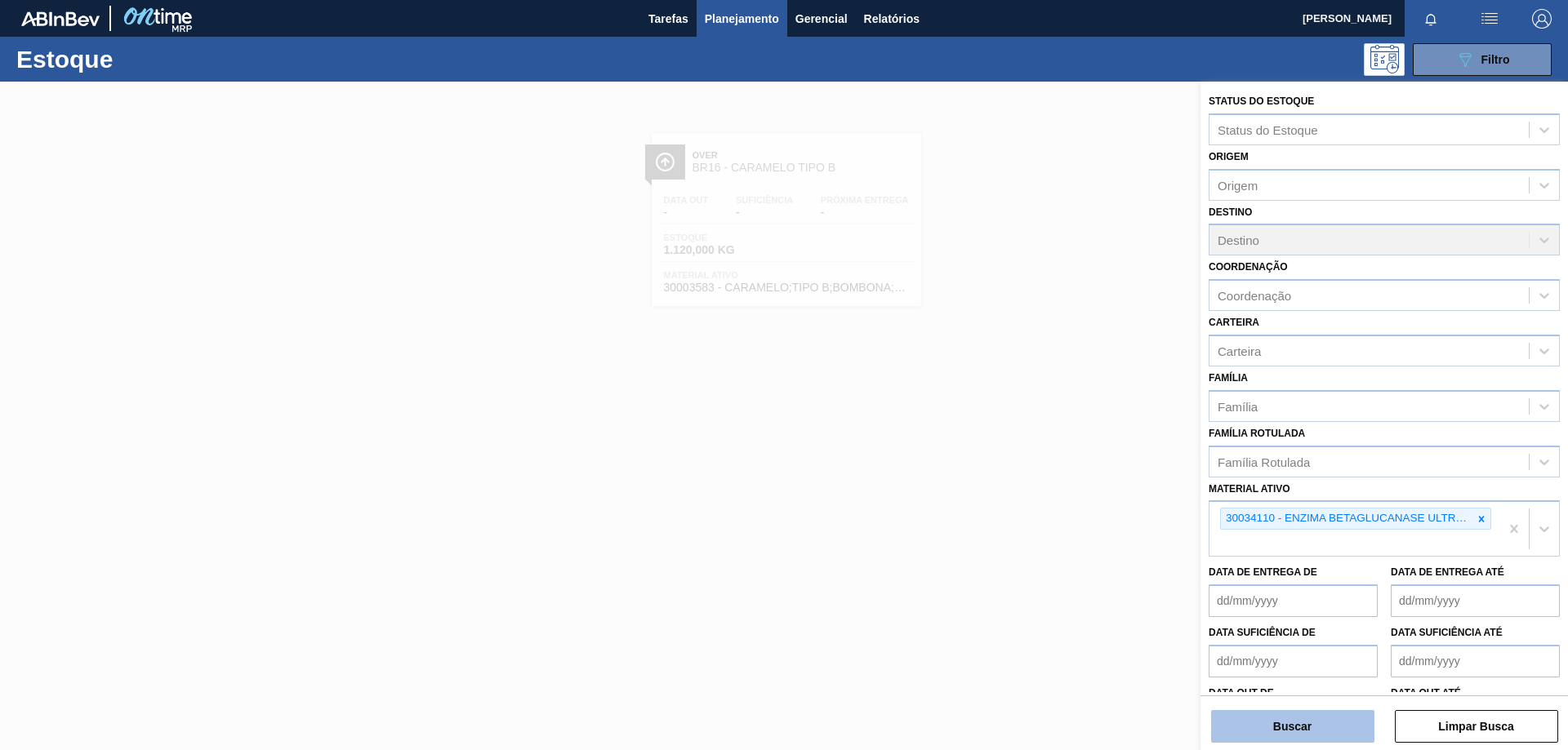
click at [1324, 727] on button "Buscar" at bounding box center [1292, 726] width 164 height 33
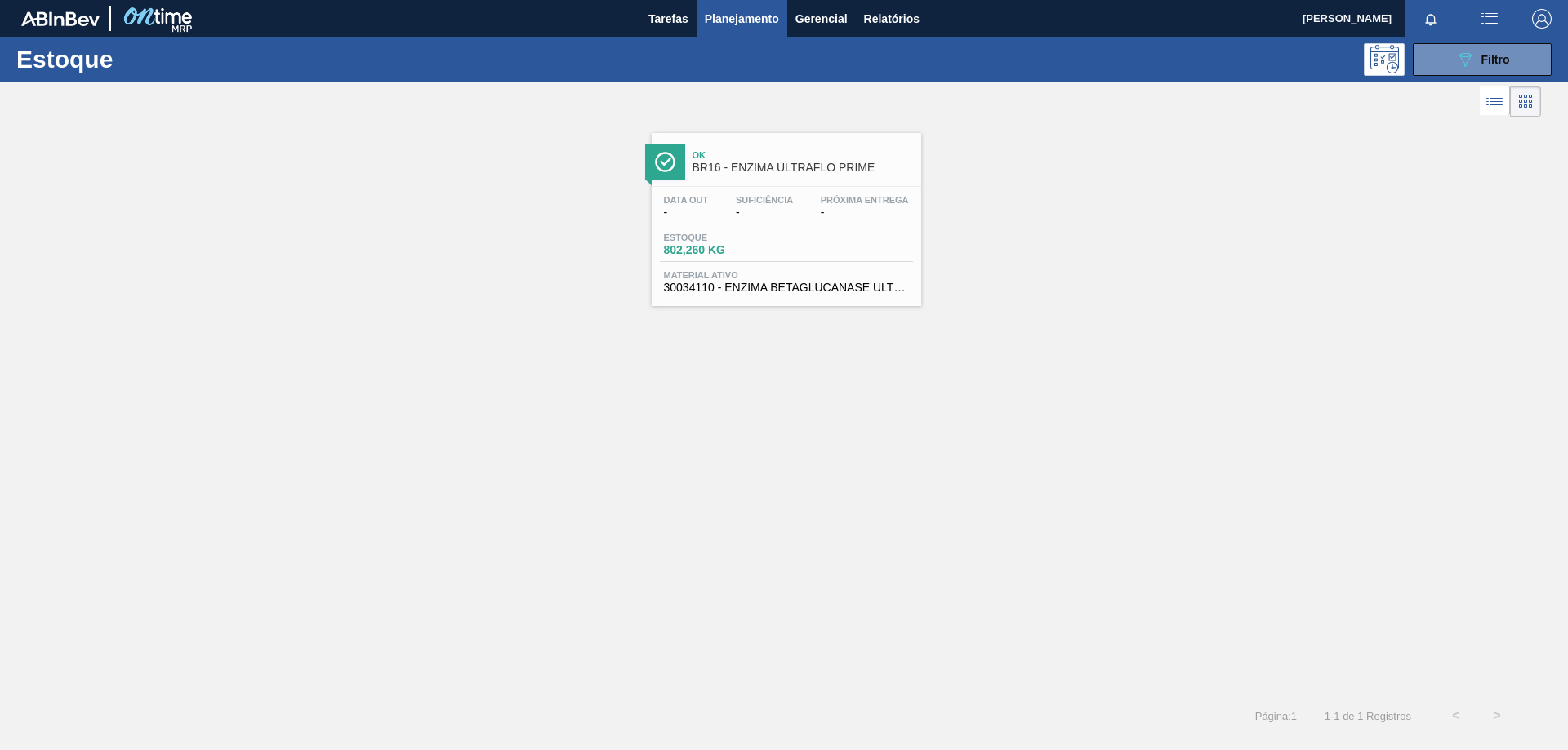
click at [820, 253] on div "Estoque 802,260 KG" at bounding box center [787, 247] width 253 height 29
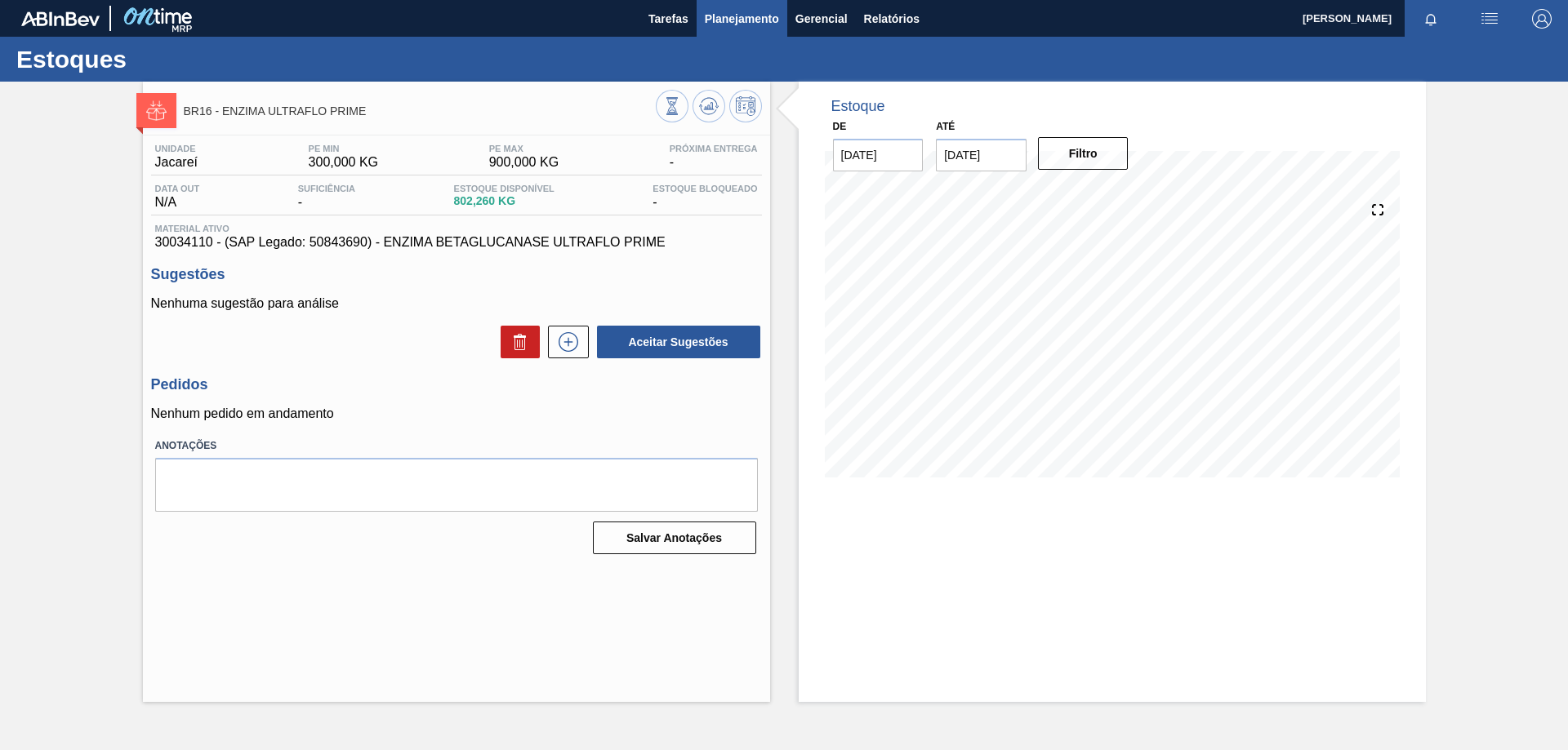
click at [712, 24] on span "Planejamento" at bounding box center [741, 18] width 75 height 19
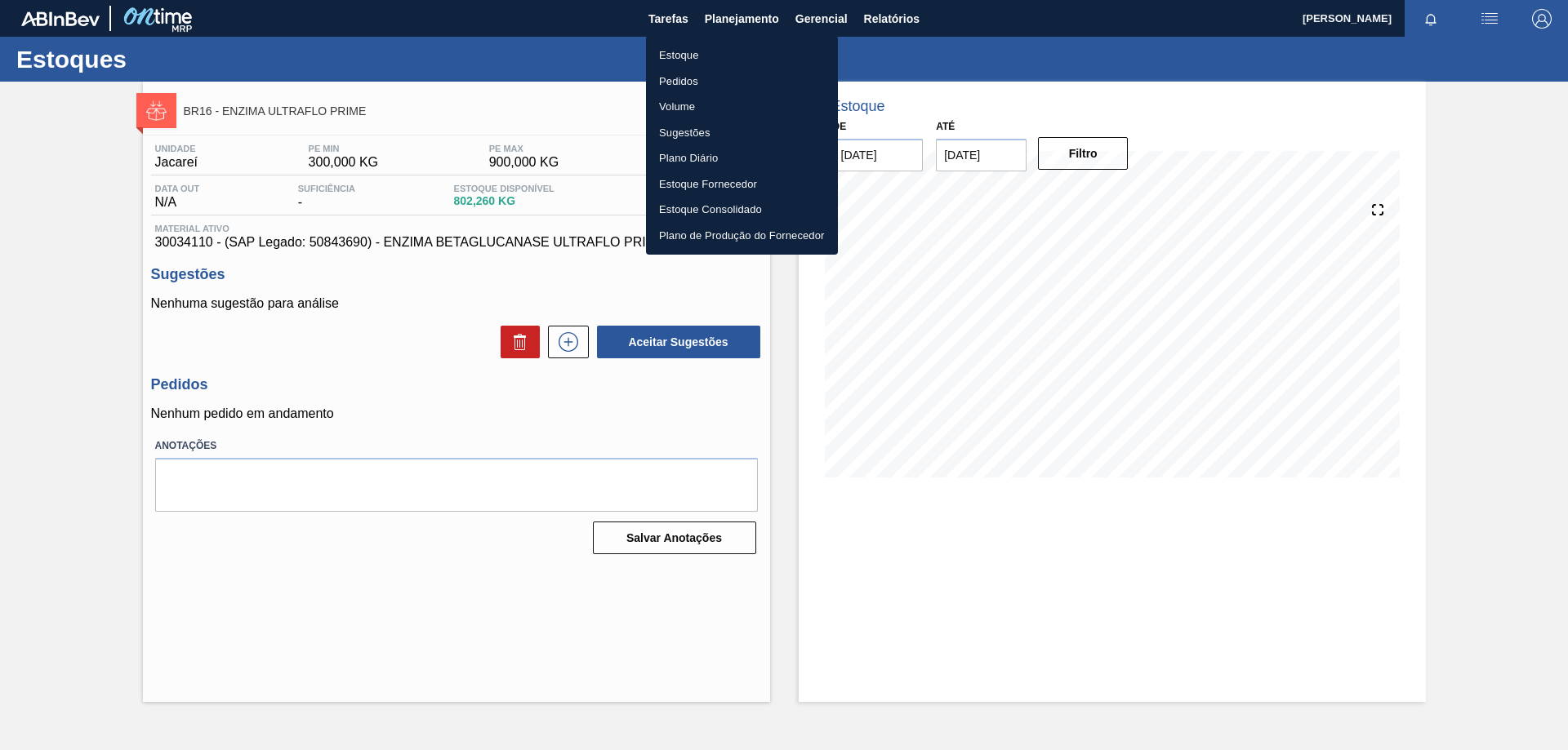
click at [685, 55] on li "Estoque" at bounding box center [741, 55] width 192 height 26
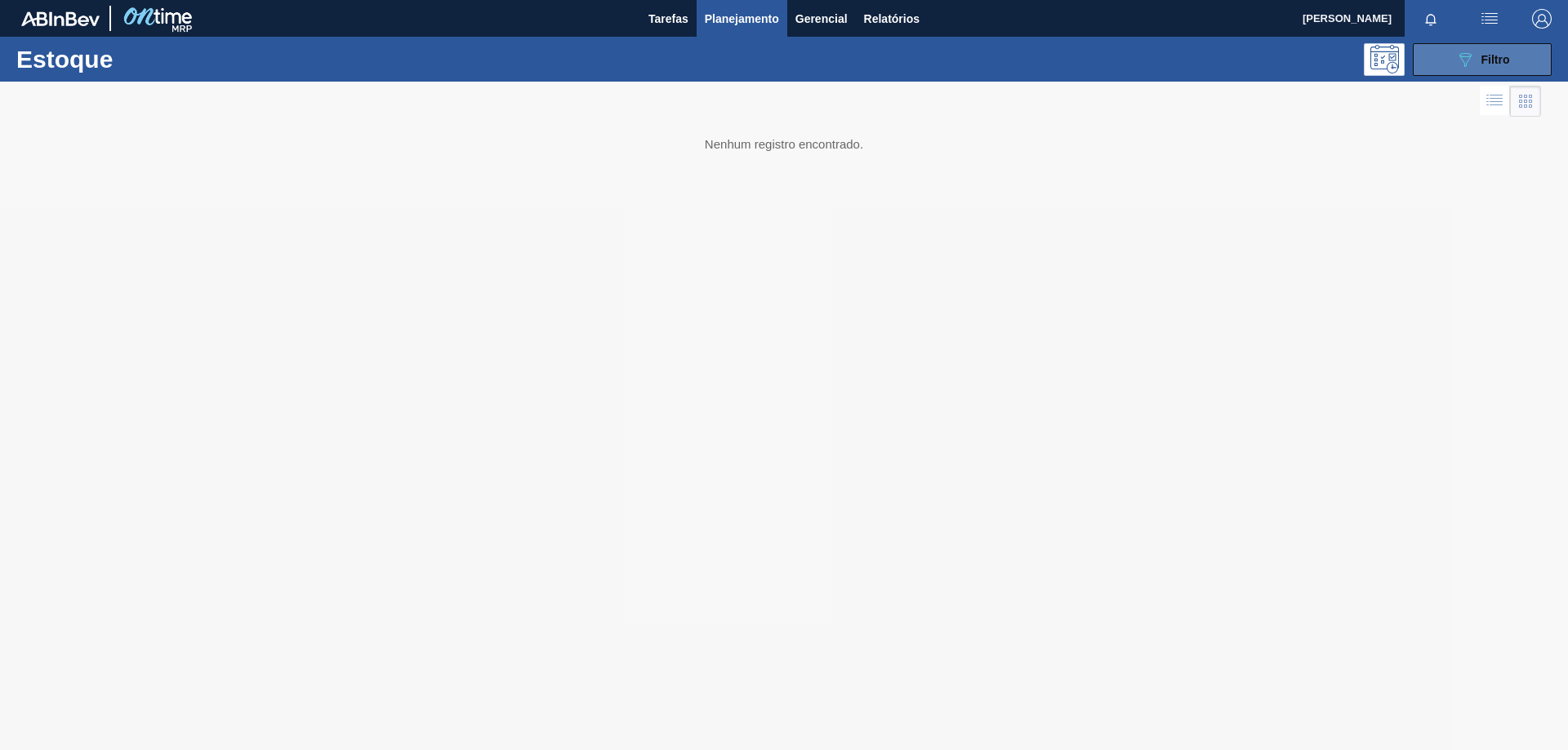
click at [1440, 59] on button "089F7B8B-B2A5-4AFE-B5C0-19BA573D28AC Filtro" at bounding box center [1482, 59] width 139 height 33
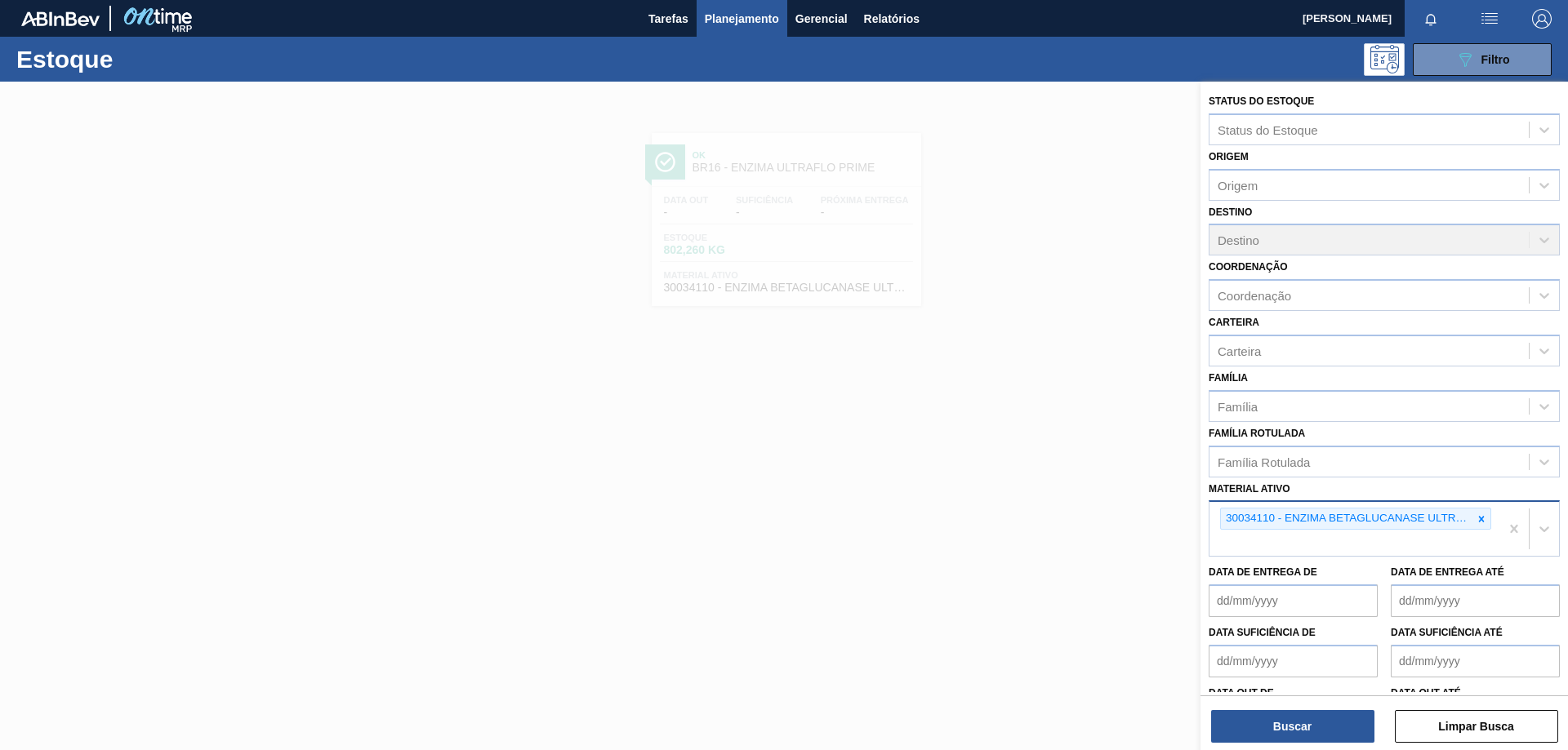
click at [1480, 518] on icon at bounding box center [1482, 518] width 6 height 6
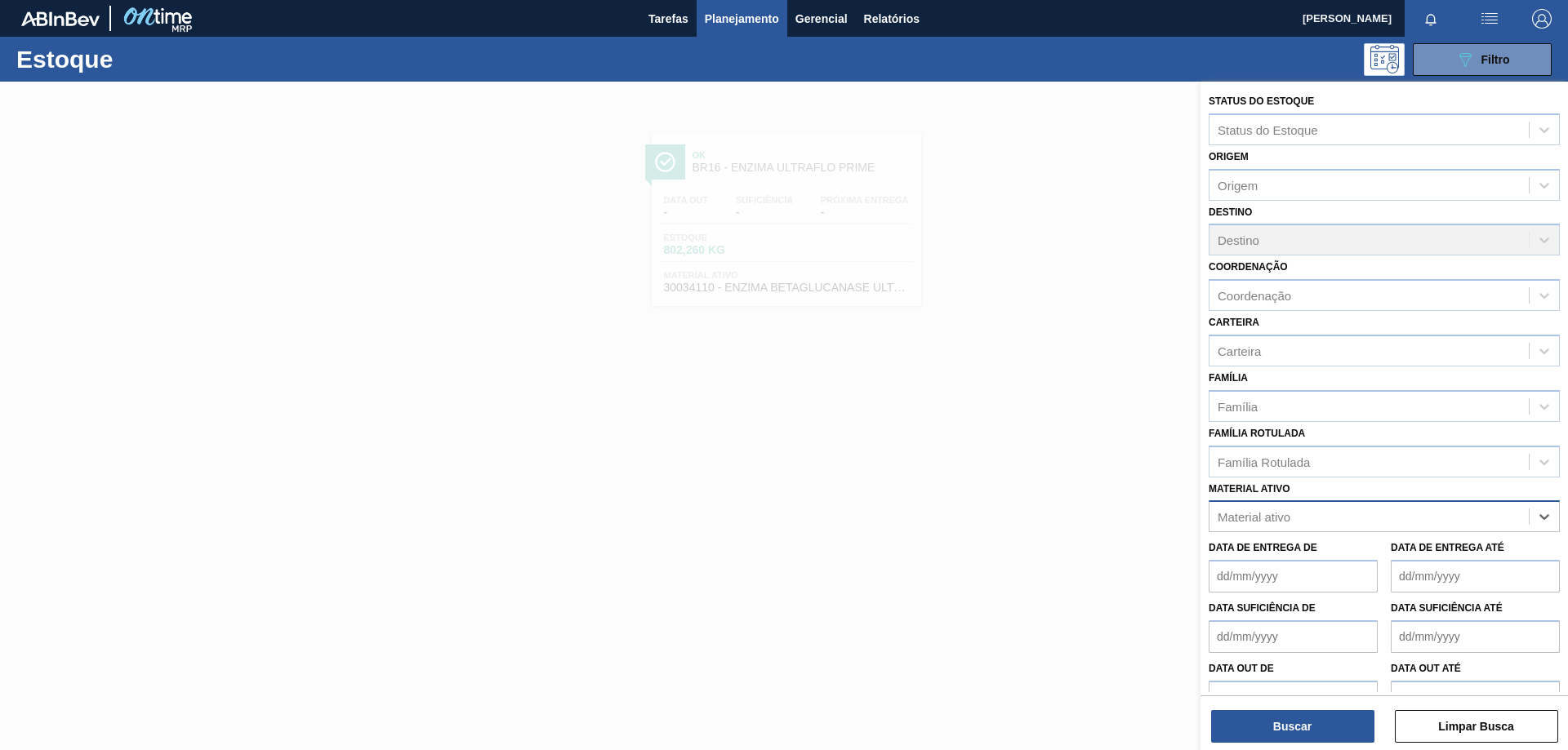
paste ativo "30034389"
type ativo "30034389"
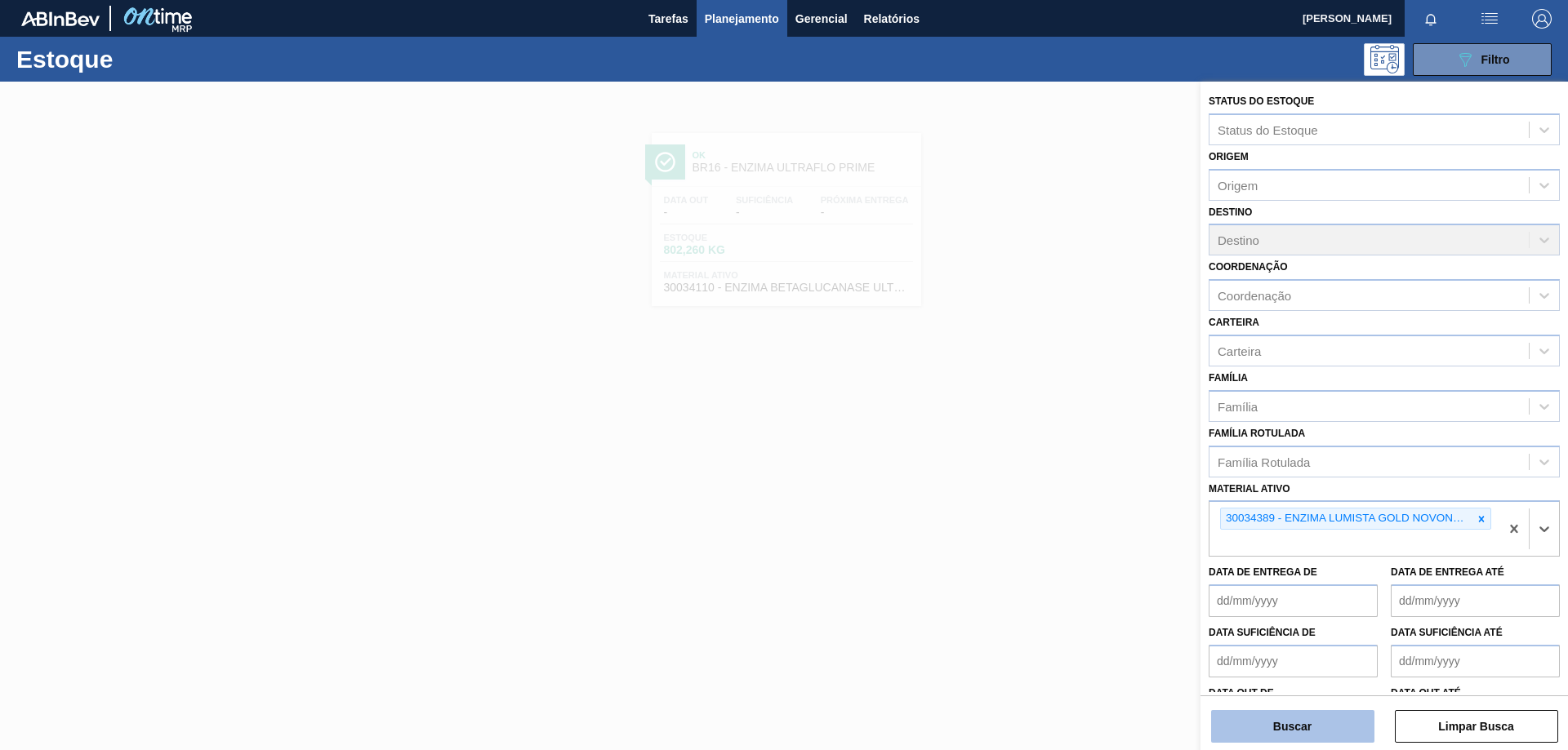
click at [1346, 734] on button "Buscar" at bounding box center [1292, 726] width 164 height 33
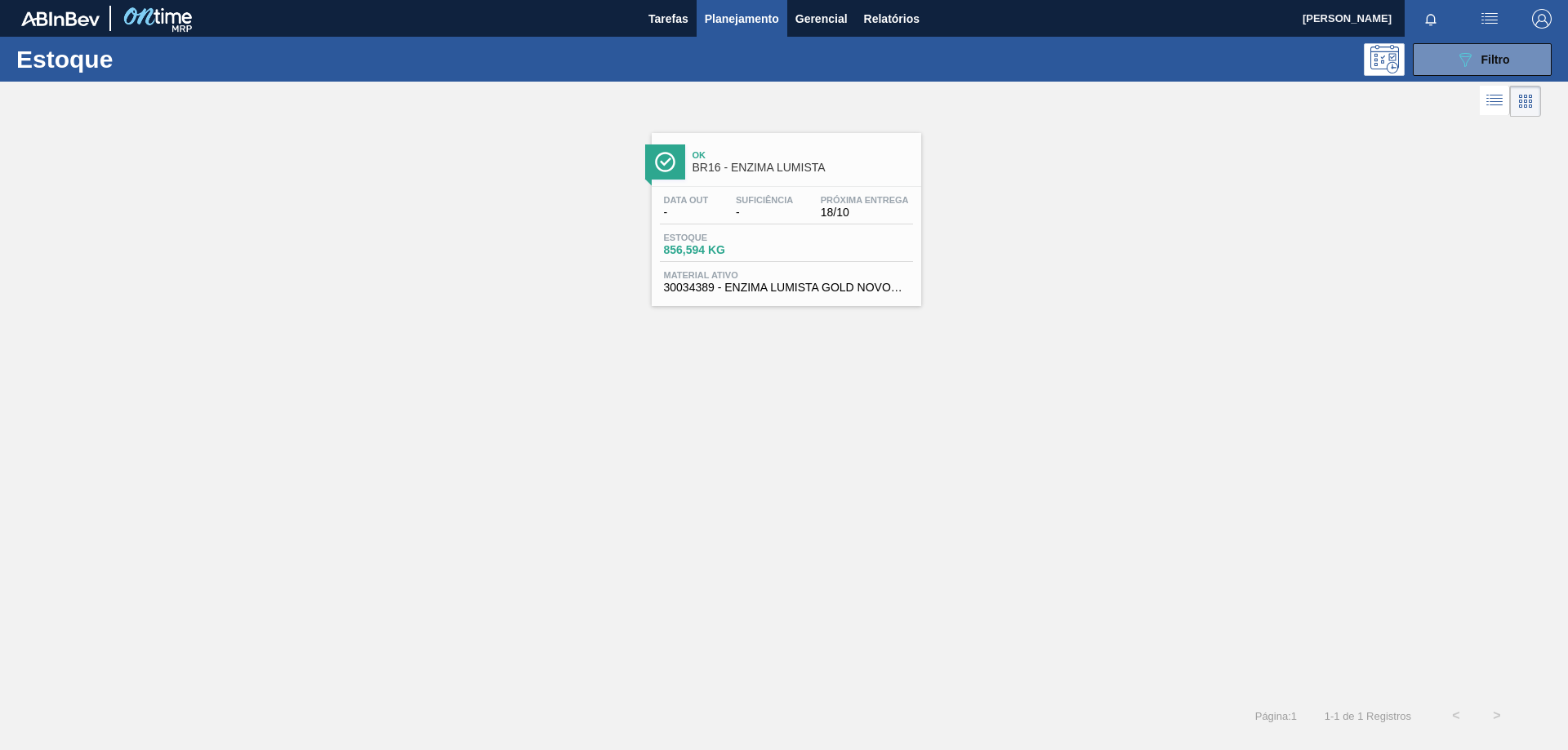
click at [844, 235] on div "Estoque 856,594 KG" at bounding box center [787, 247] width 253 height 29
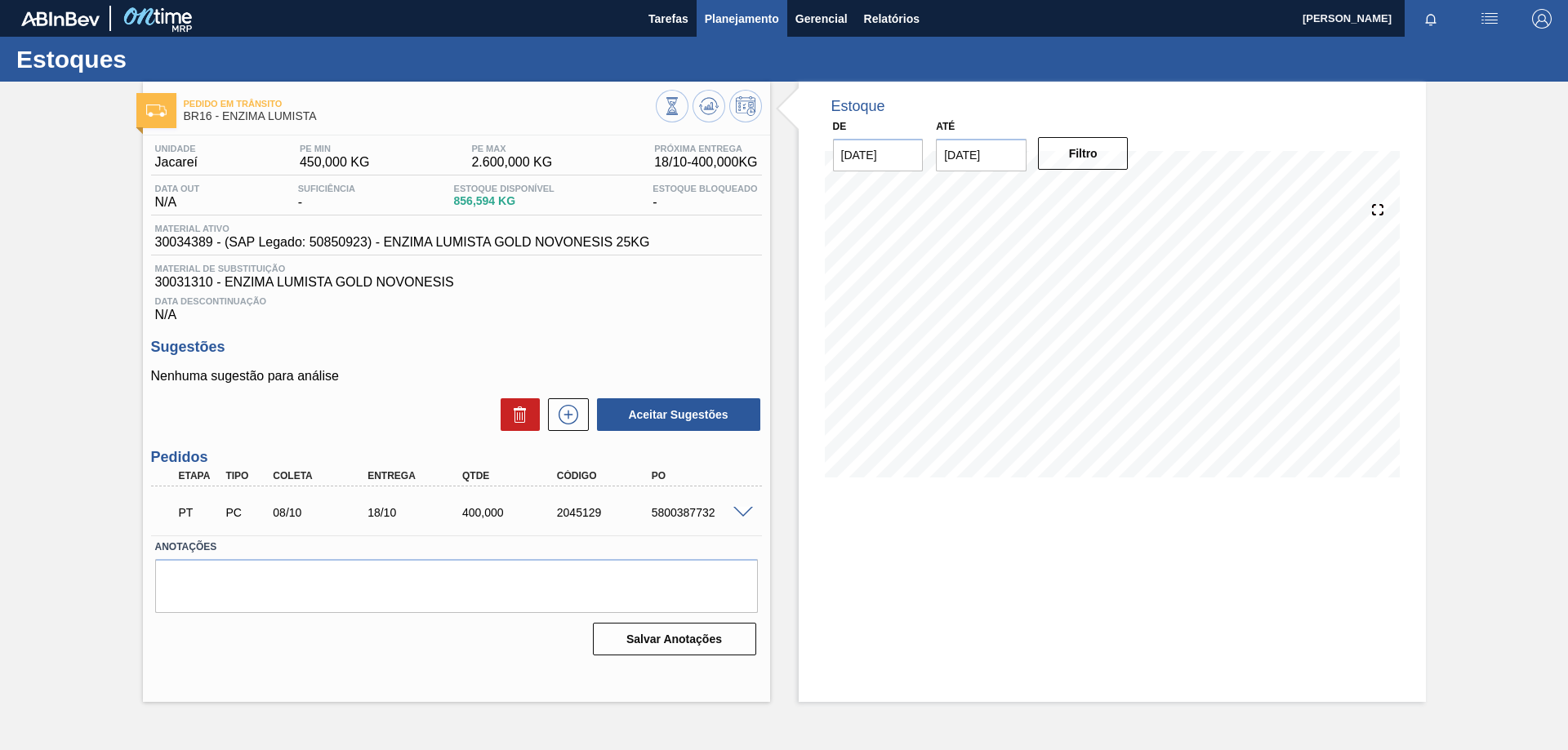
click at [719, 14] on span "Planejamento" at bounding box center [741, 18] width 75 height 19
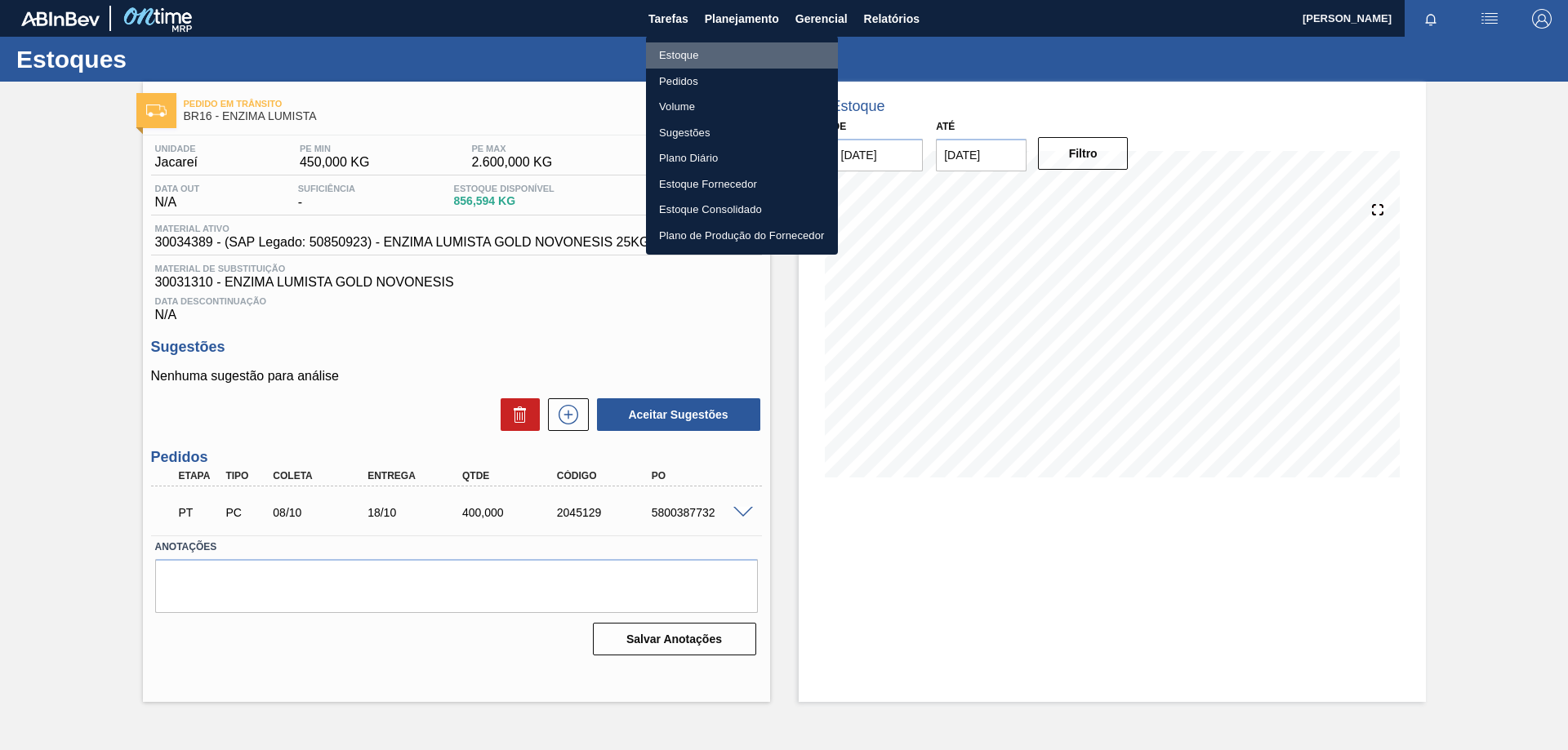
click at [683, 55] on li "Estoque" at bounding box center [741, 55] width 192 height 26
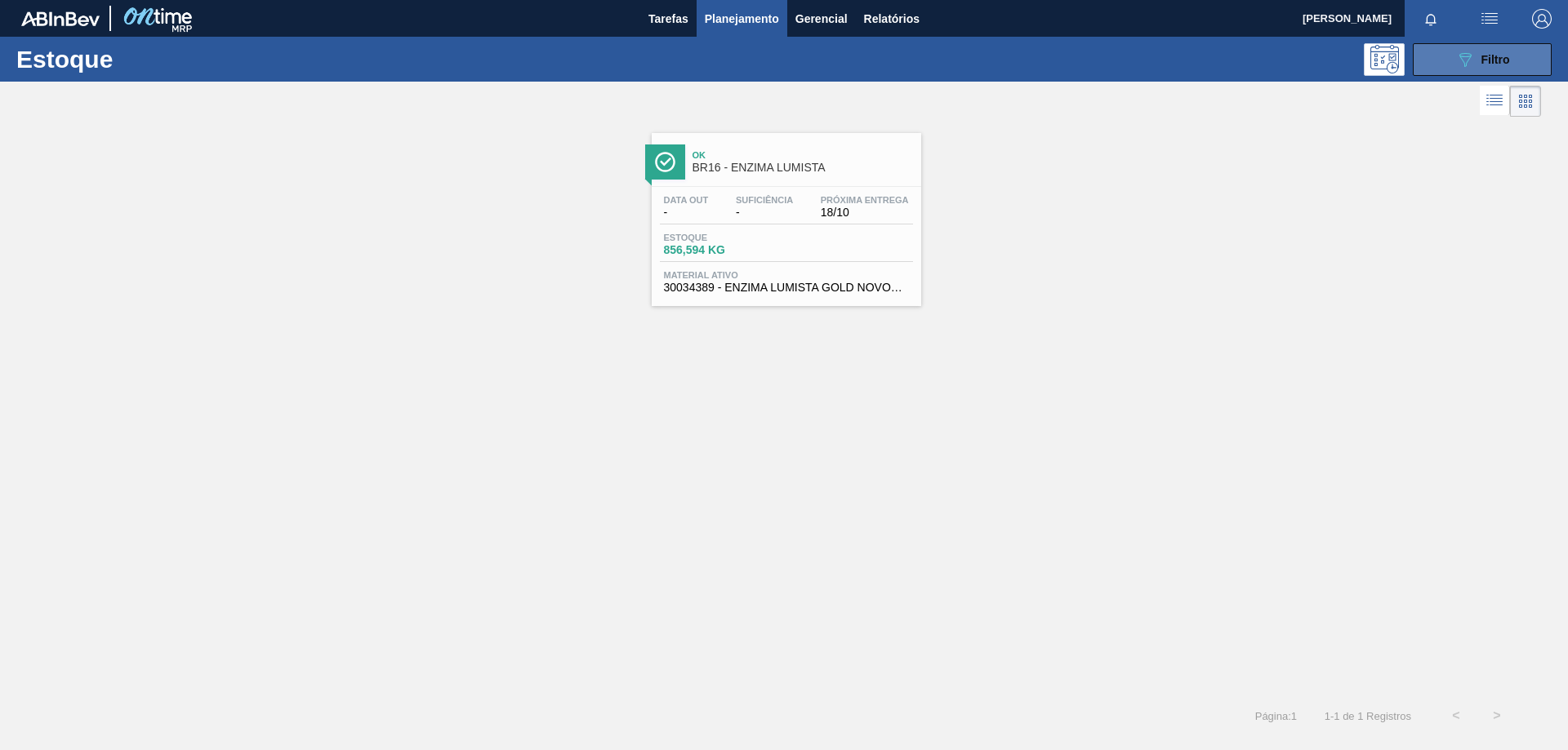
click at [1491, 62] on span "Filtro" at bounding box center [1496, 59] width 29 height 13
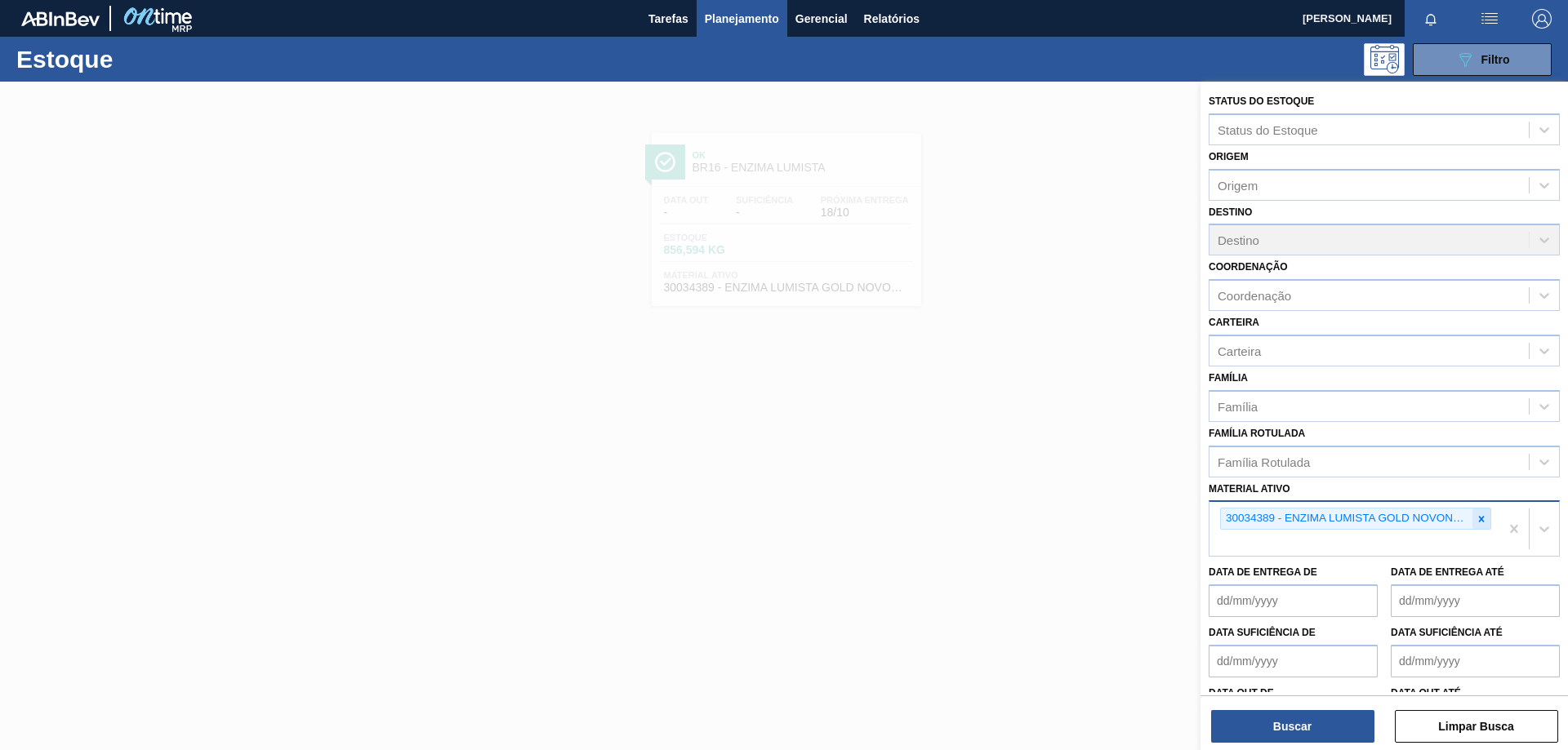
click at [1483, 515] on icon at bounding box center [1482, 520] width 12 height 12
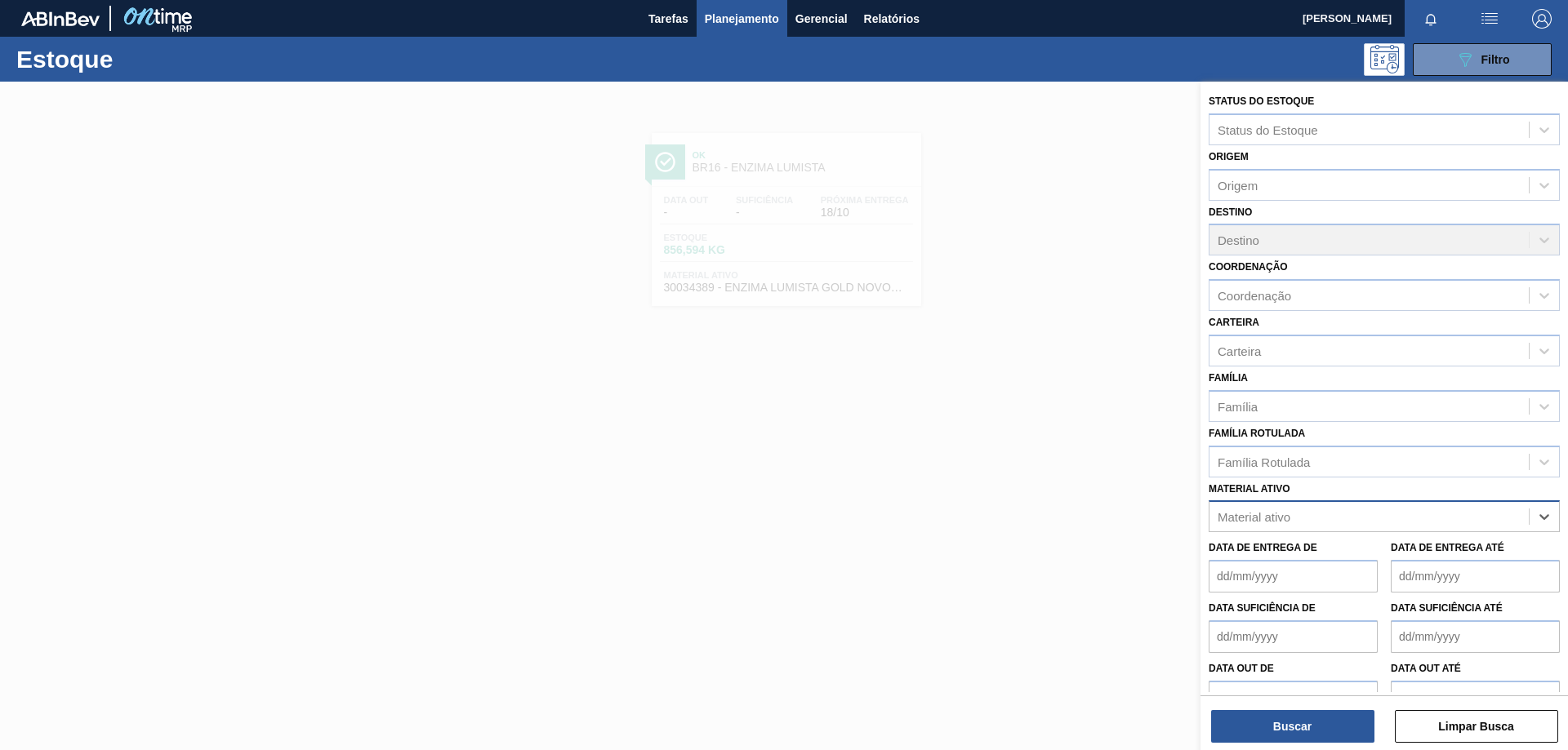
paste ativo "30003568"
type ativo "30003568"
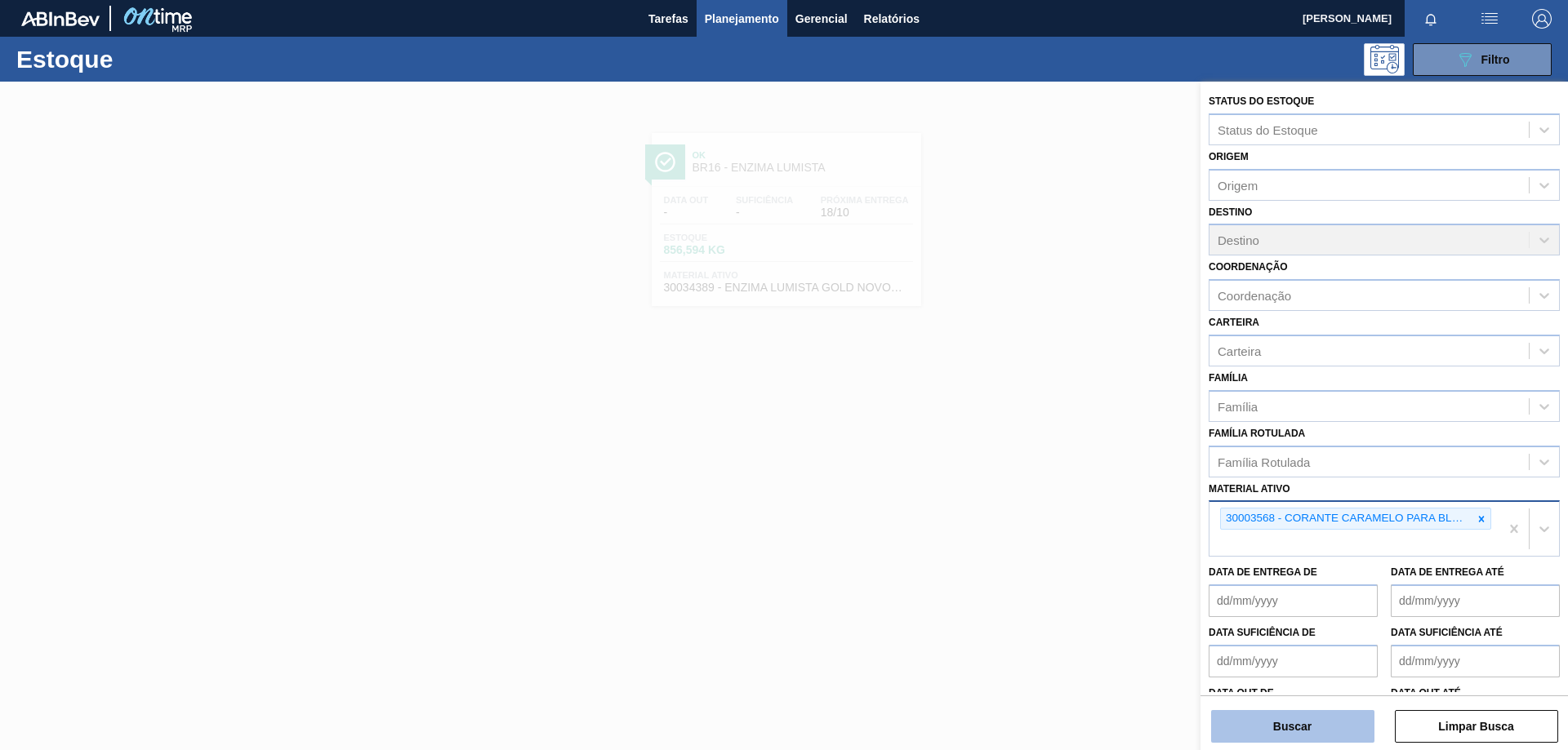
click at [1317, 730] on button "Buscar" at bounding box center [1292, 726] width 164 height 33
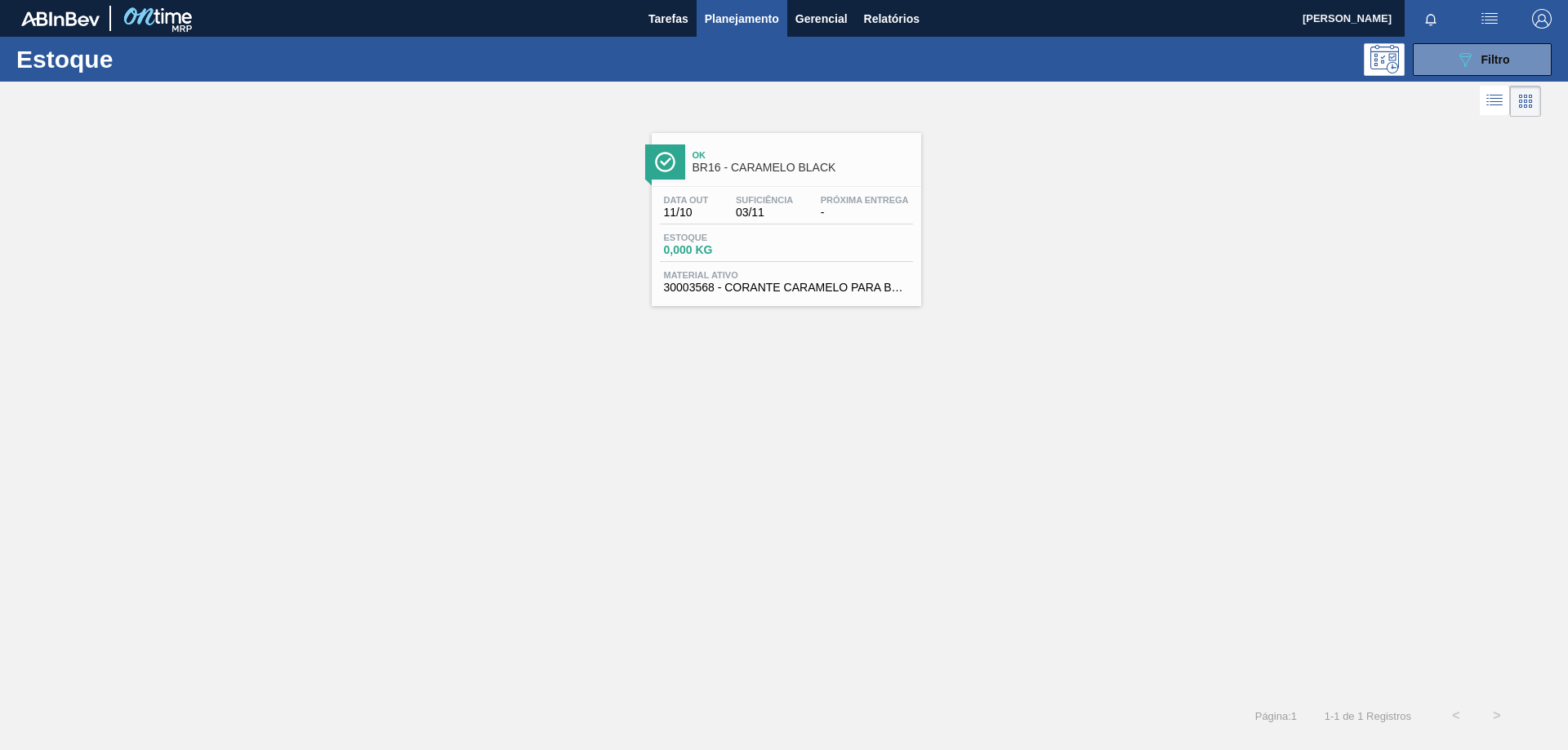
click at [885, 225] on div "Data [DATE] Suficiência 03/11 Próxima Entrega - Estoque 0,000 KG Material ativo…" at bounding box center [786, 242] width 269 height 111
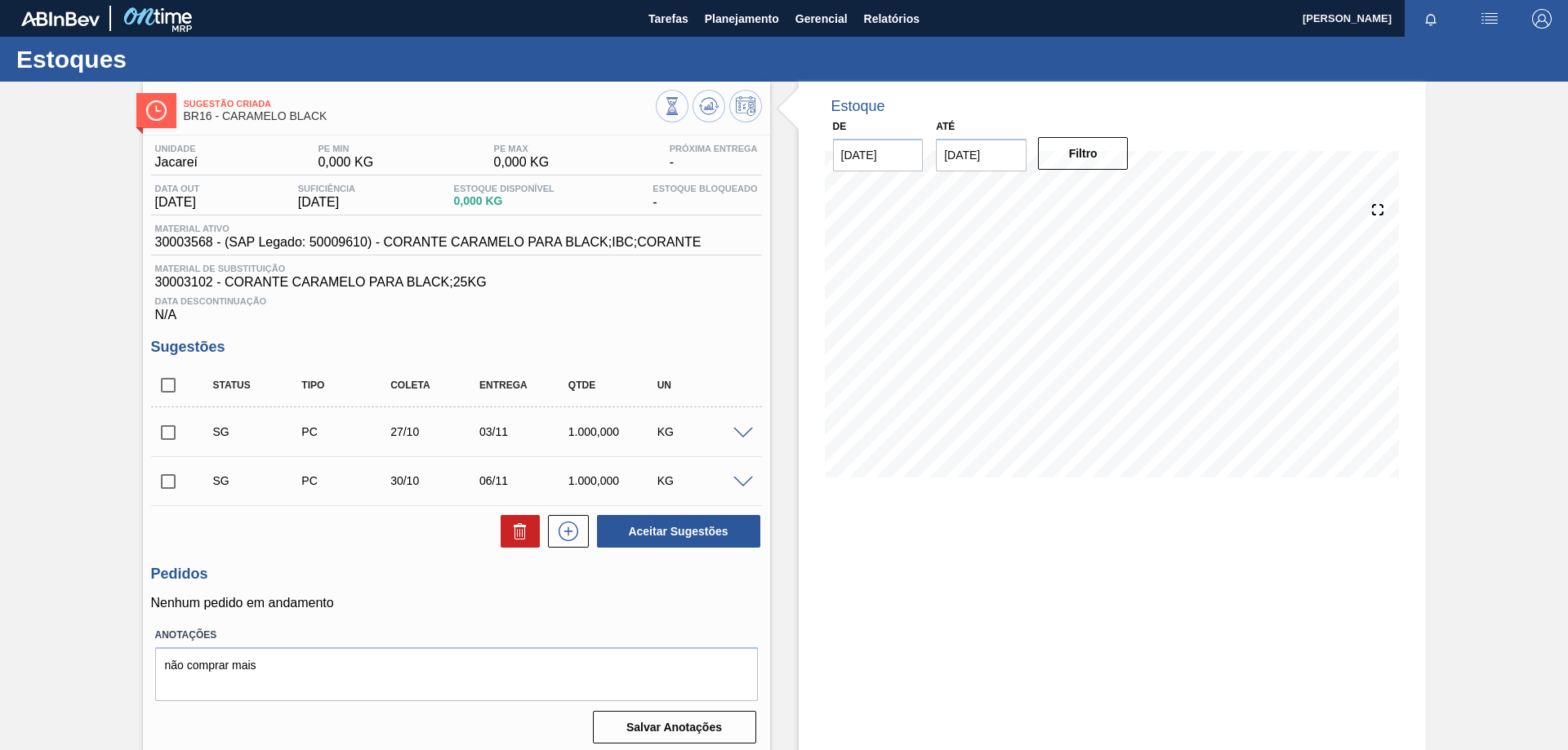
scroll to position [8, 0]
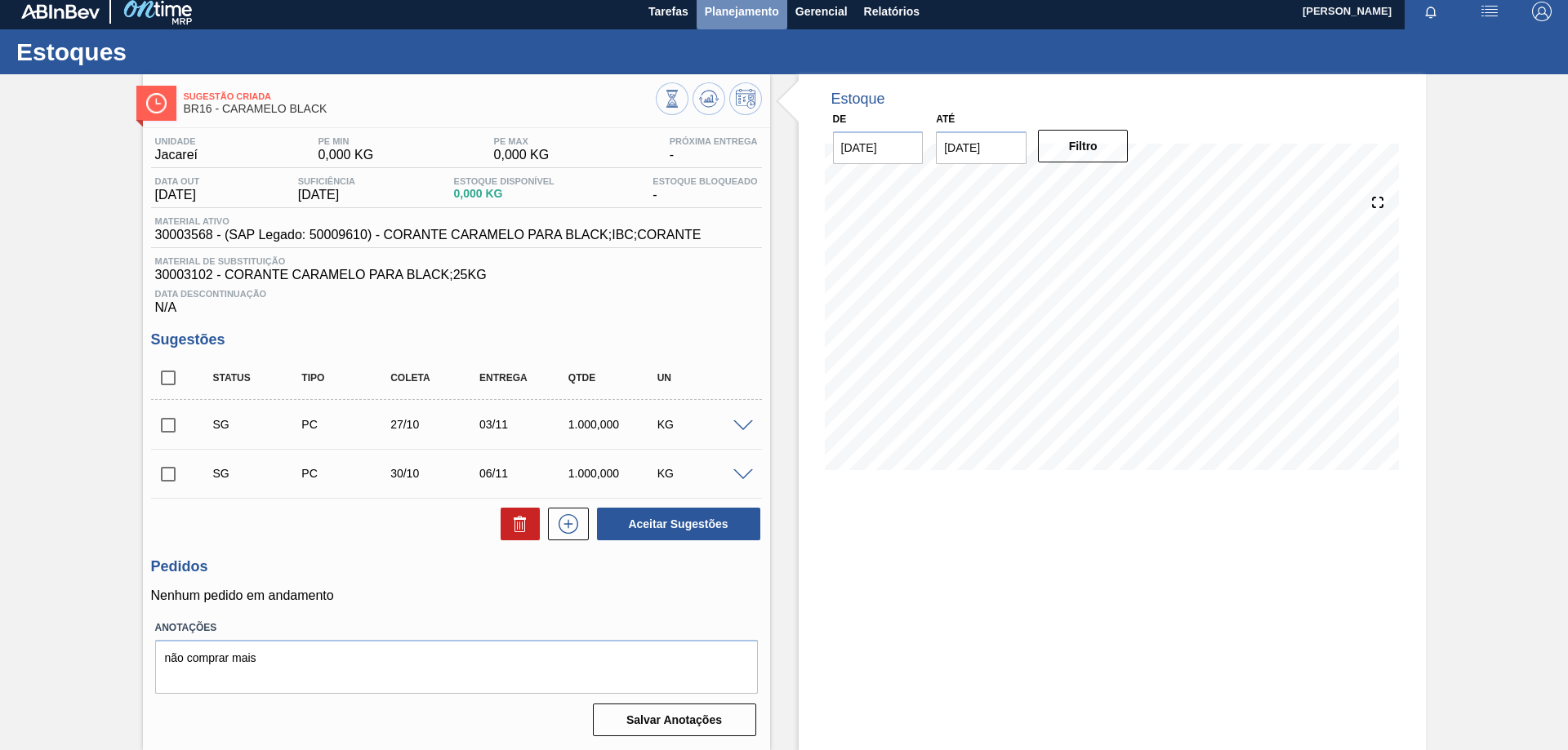
click at [723, 6] on span "Planejamento" at bounding box center [741, 11] width 75 height 19
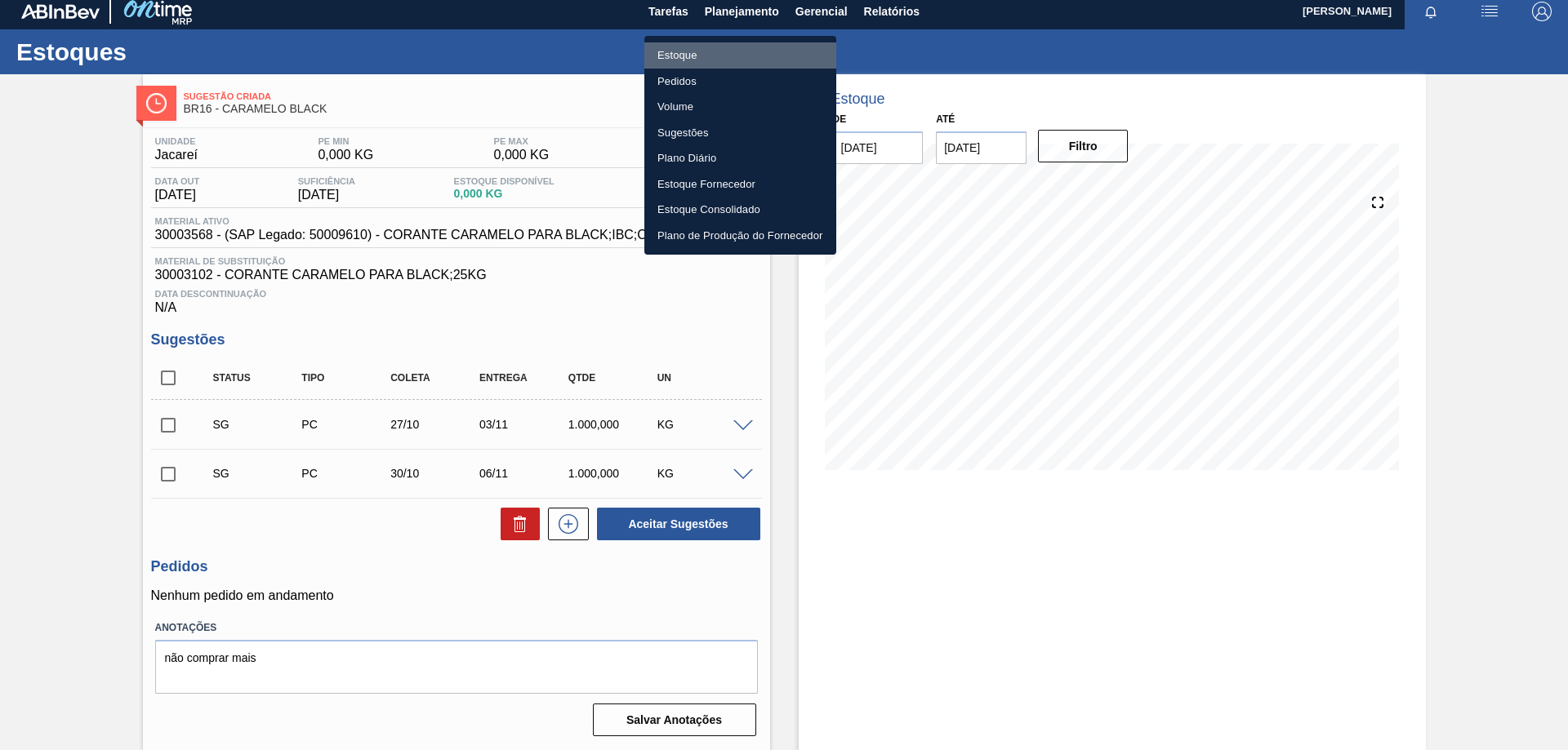
click at [681, 54] on li "Estoque" at bounding box center [740, 55] width 192 height 26
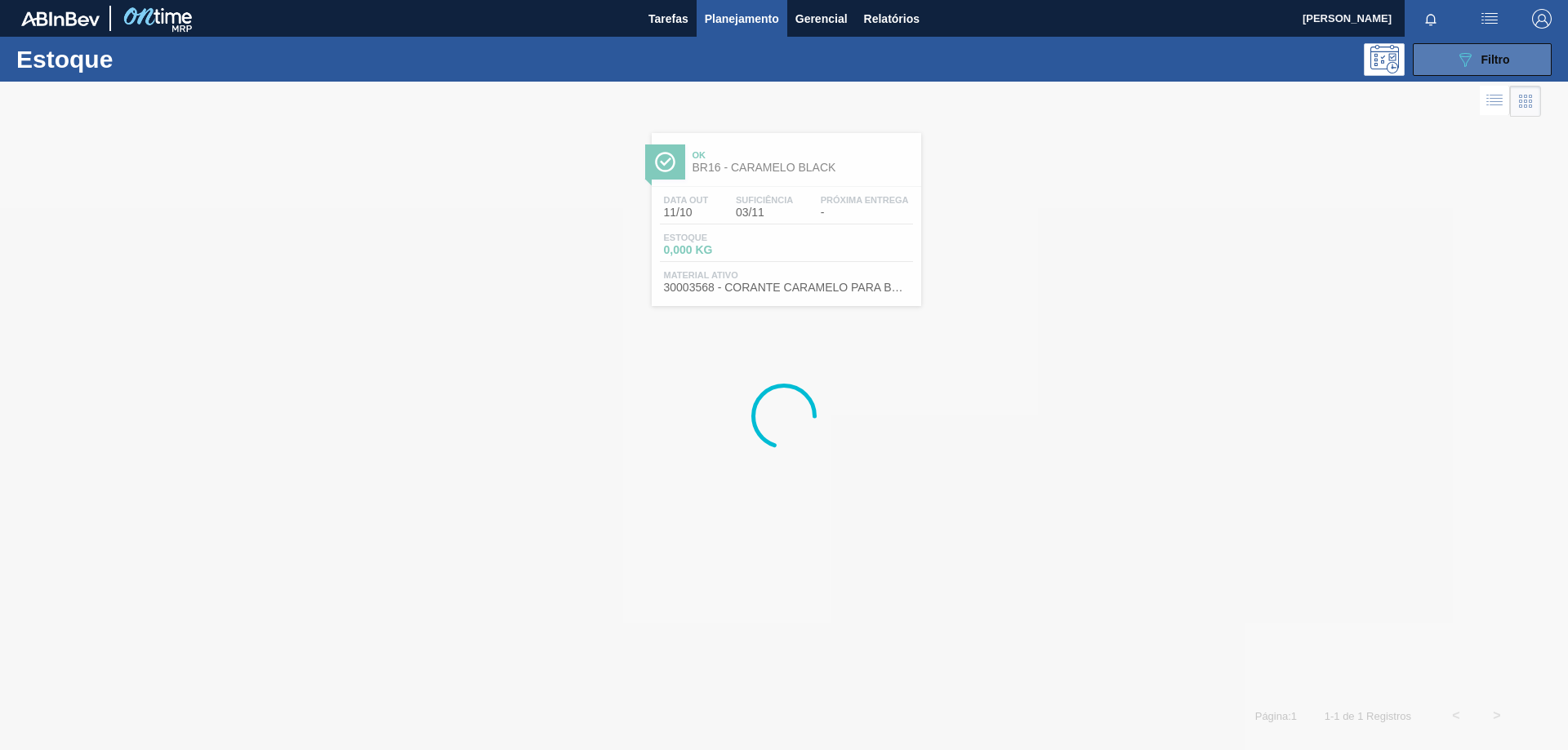
click at [1444, 66] on button "089F7B8B-B2A5-4AFE-B5C0-19BA573D28AC Filtro" at bounding box center [1482, 59] width 139 height 33
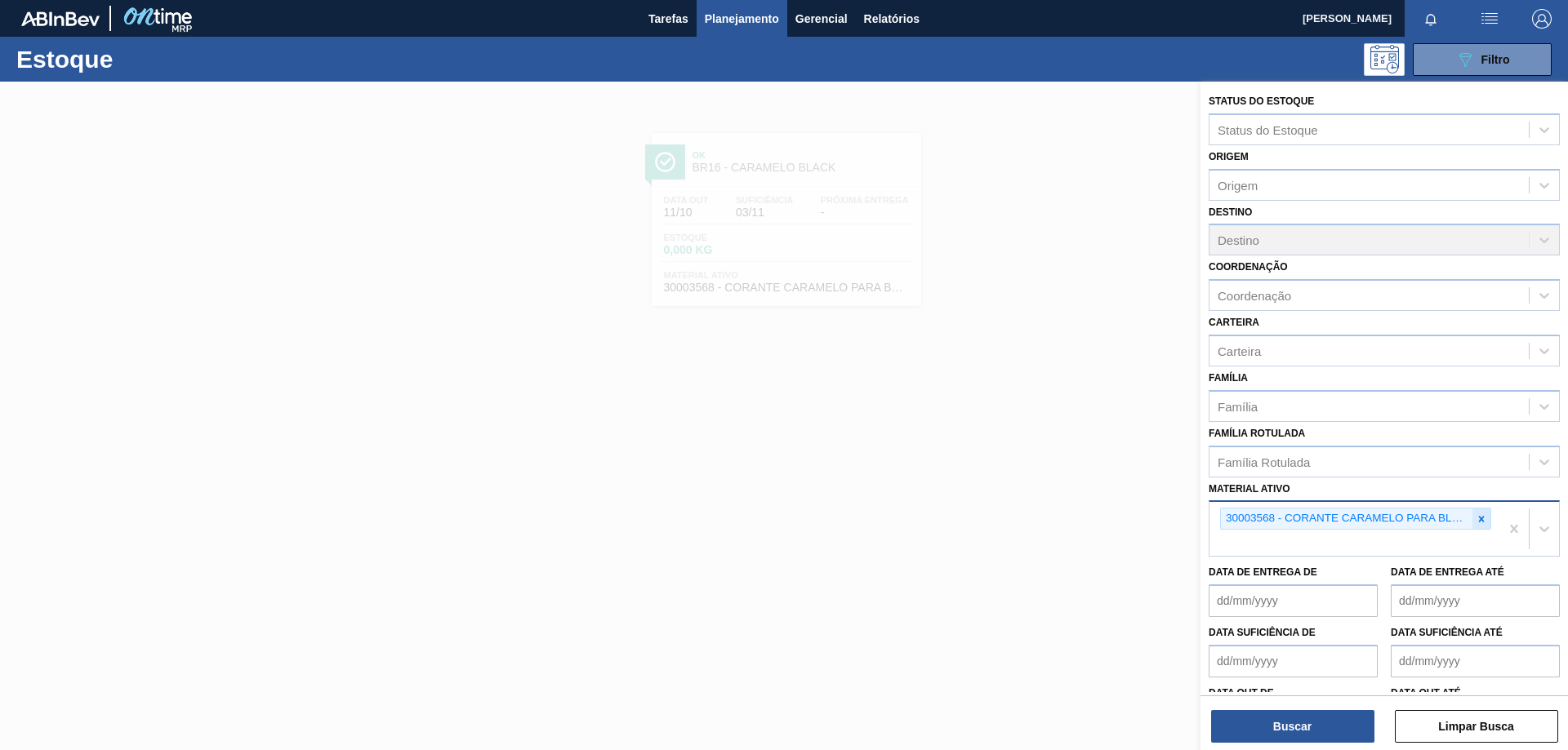
click at [1480, 519] on icon at bounding box center [1482, 518] width 6 height 6
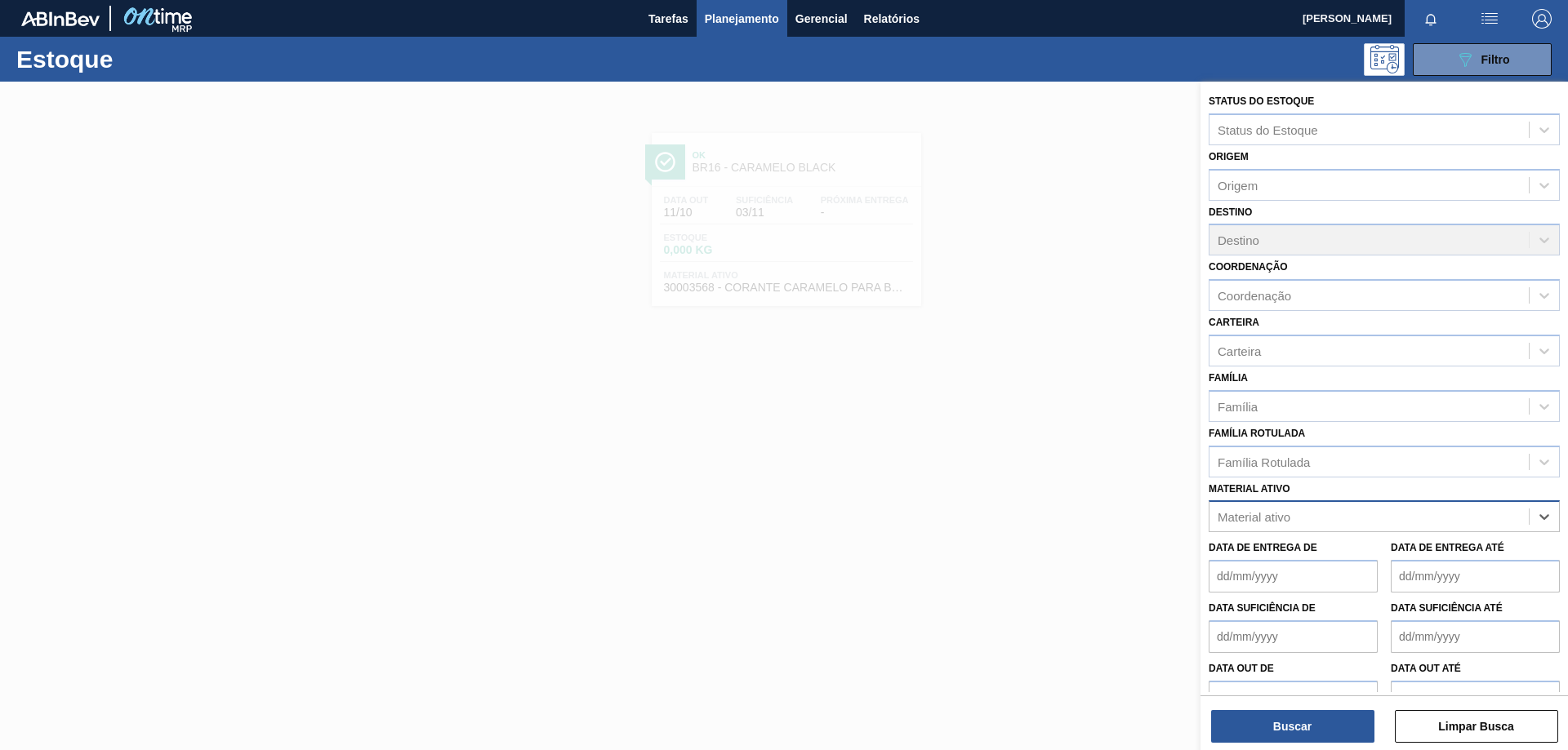
paste ativo "30034389"
type ativo "30034389"
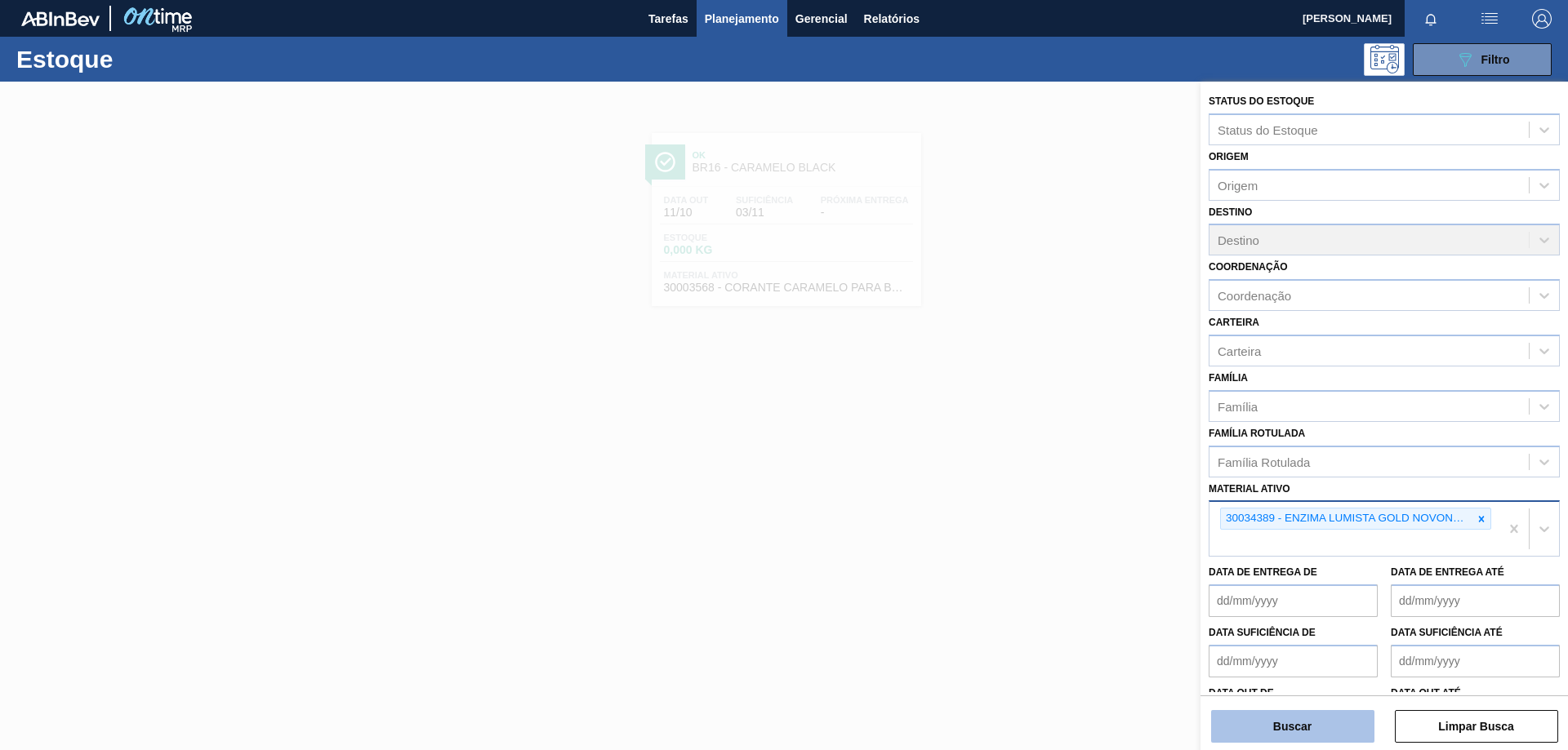
click at [1359, 727] on button "Buscar" at bounding box center [1292, 726] width 164 height 33
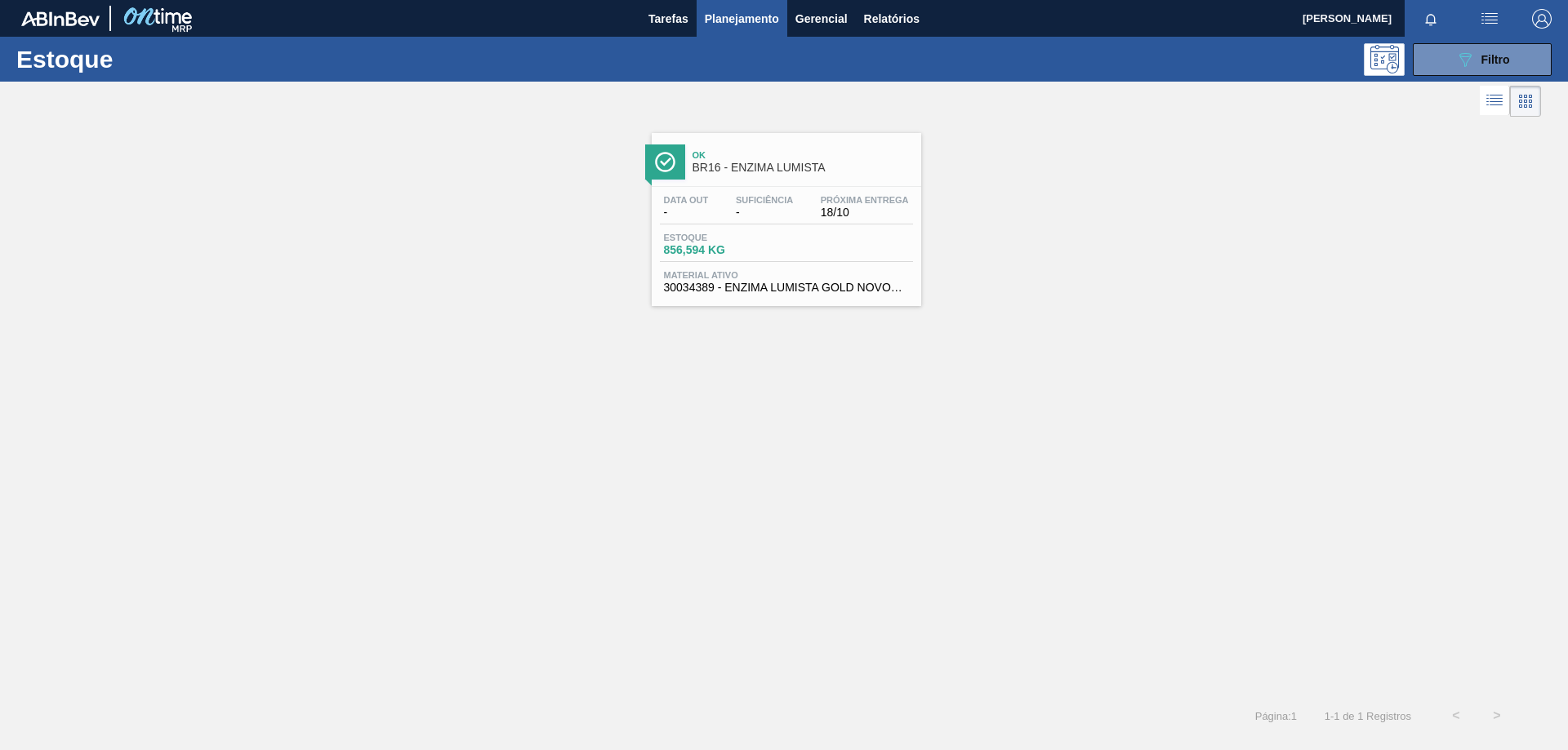
click at [858, 235] on div "Estoque 856,594 KG" at bounding box center [787, 247] width 253 height 29
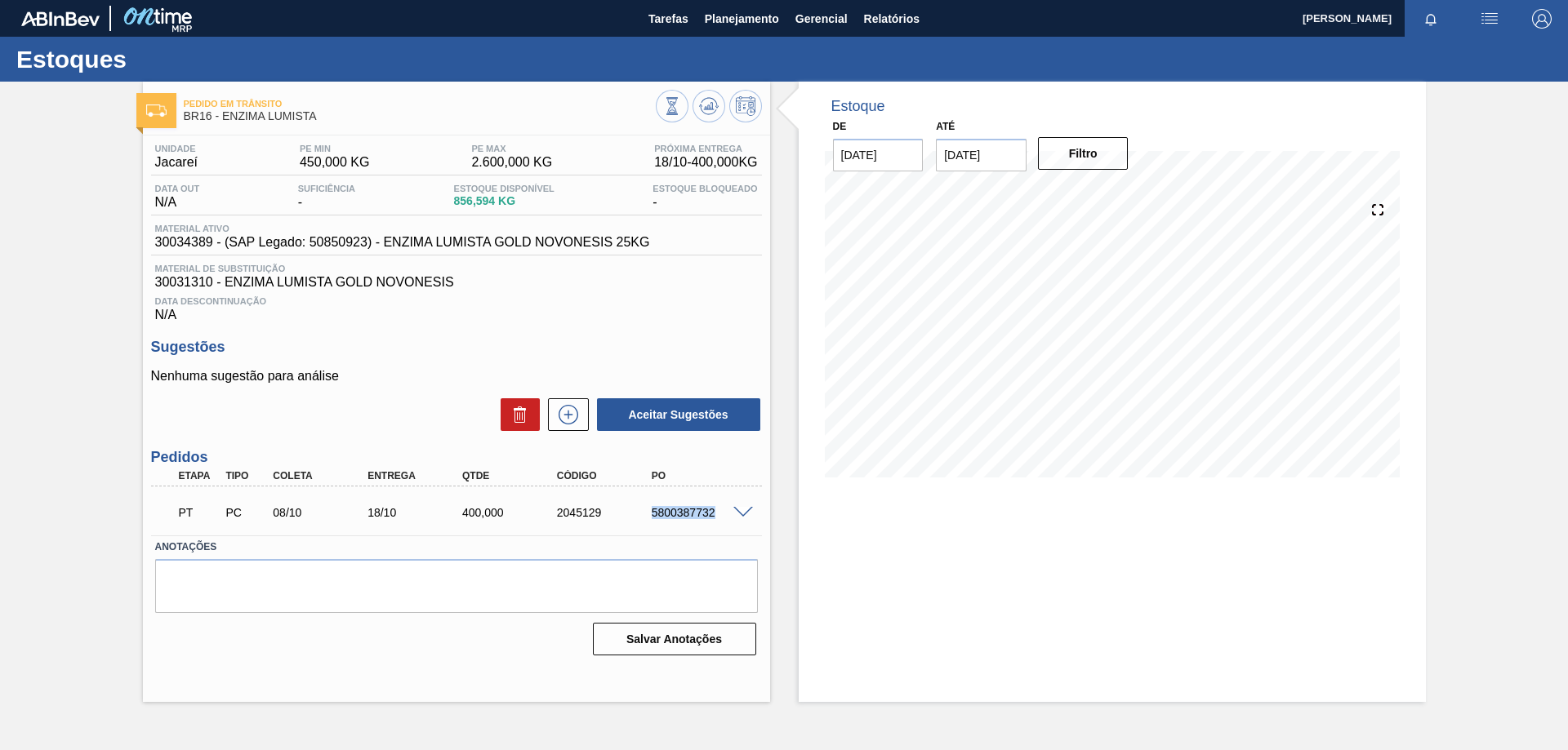
drag, startPoint x: 652, startPoint y: 509, endPoint x: 715, endPoint y: 513, distance: 63.1
click at [715, 513] on div "5800387732" at bounding box center [700, 513] width 106 height 13
copy div "5800387732"
